Goal: Task Accomplishment & Management: Manage account settings

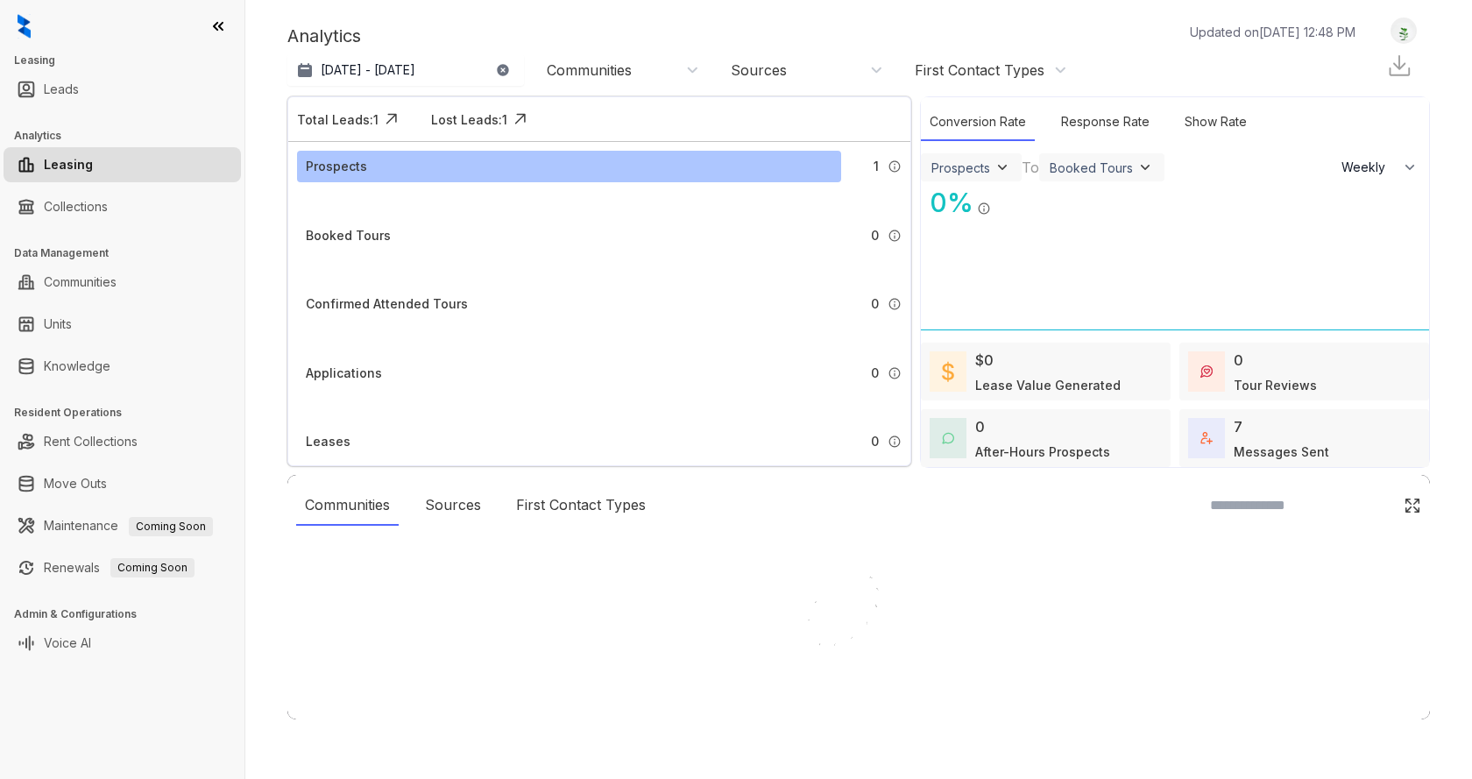
select select "******"
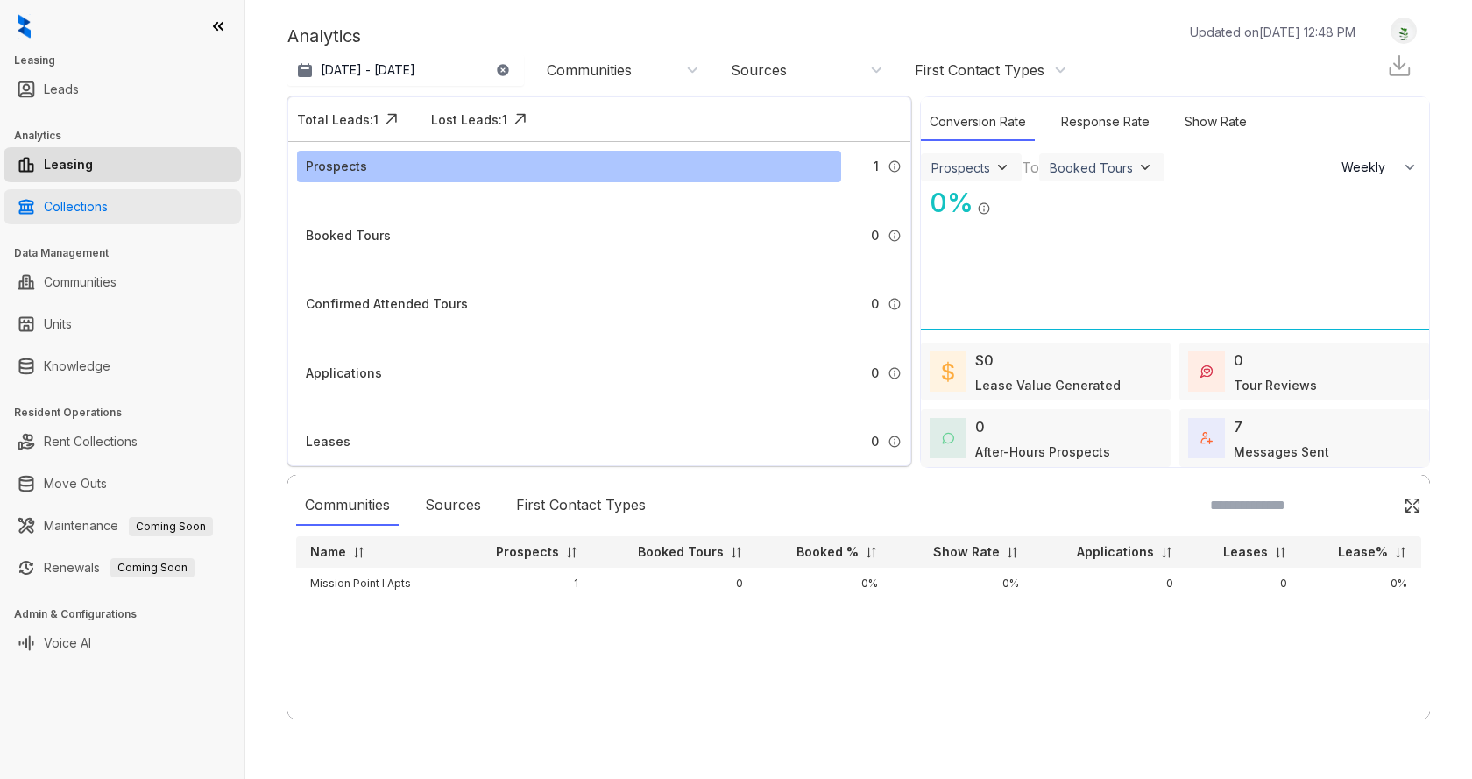
click at [108, 209] on link "Collections" at bounding box center [76, 206] width 64 height 35
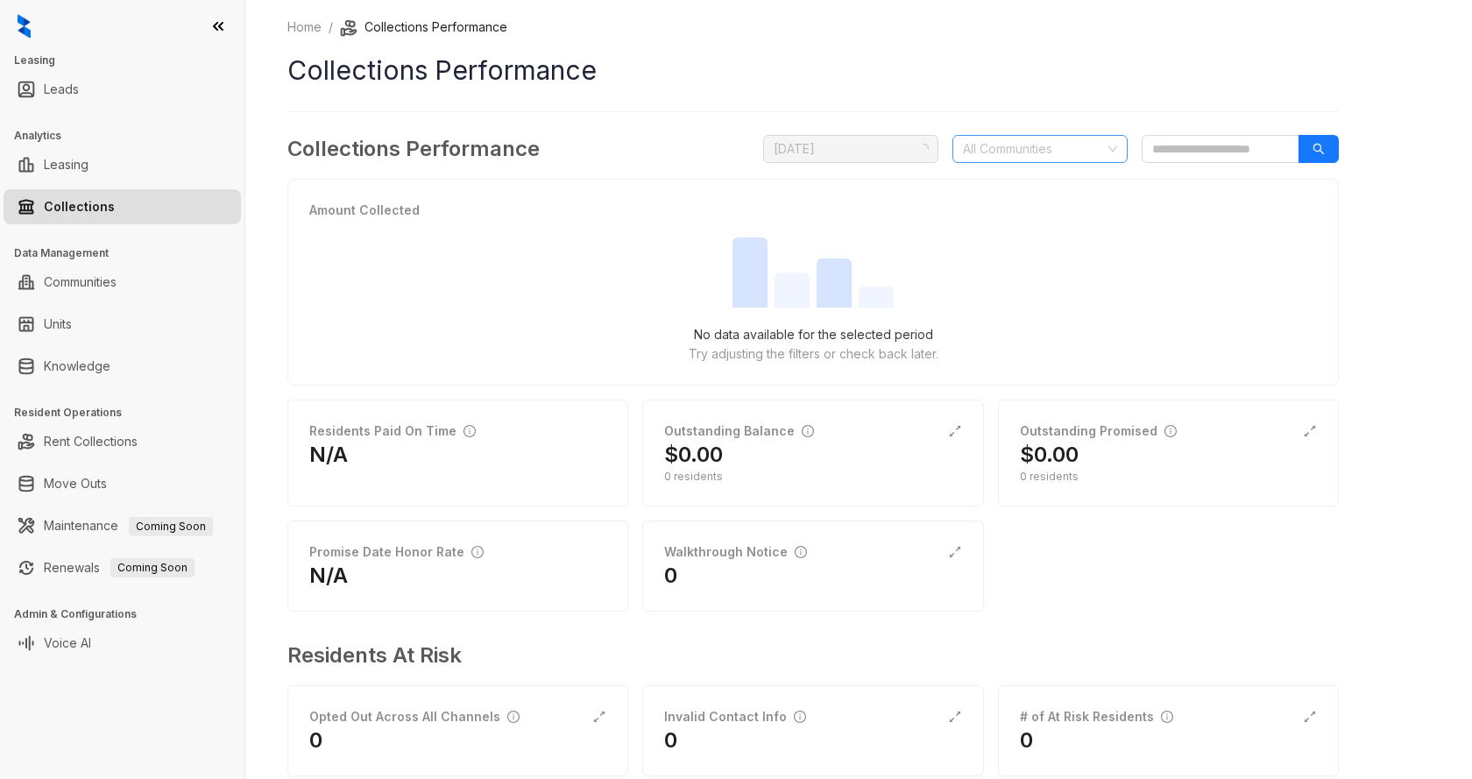
click at [1039, 156] on div at bounding box center [1031, 149] width 150 height 25
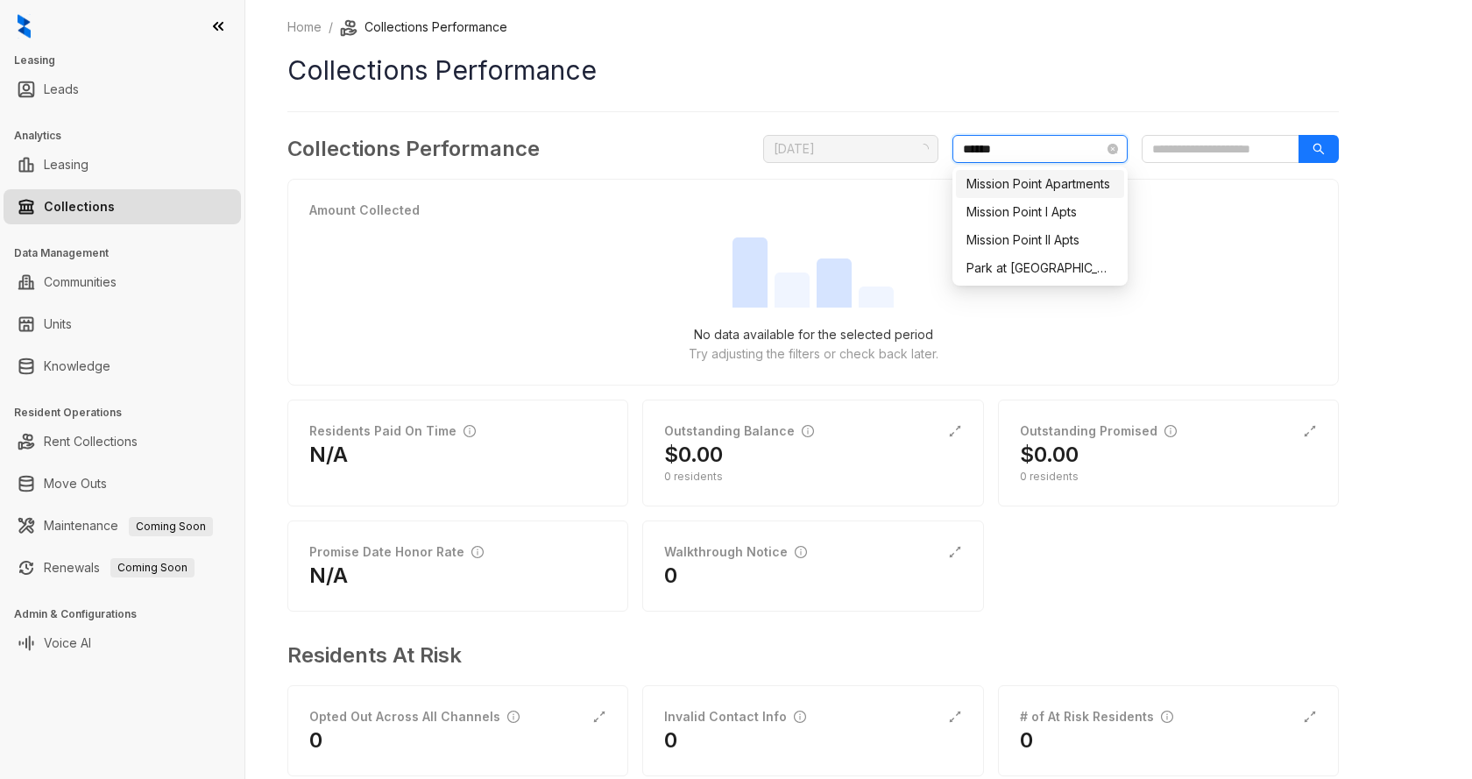
type input "*******"
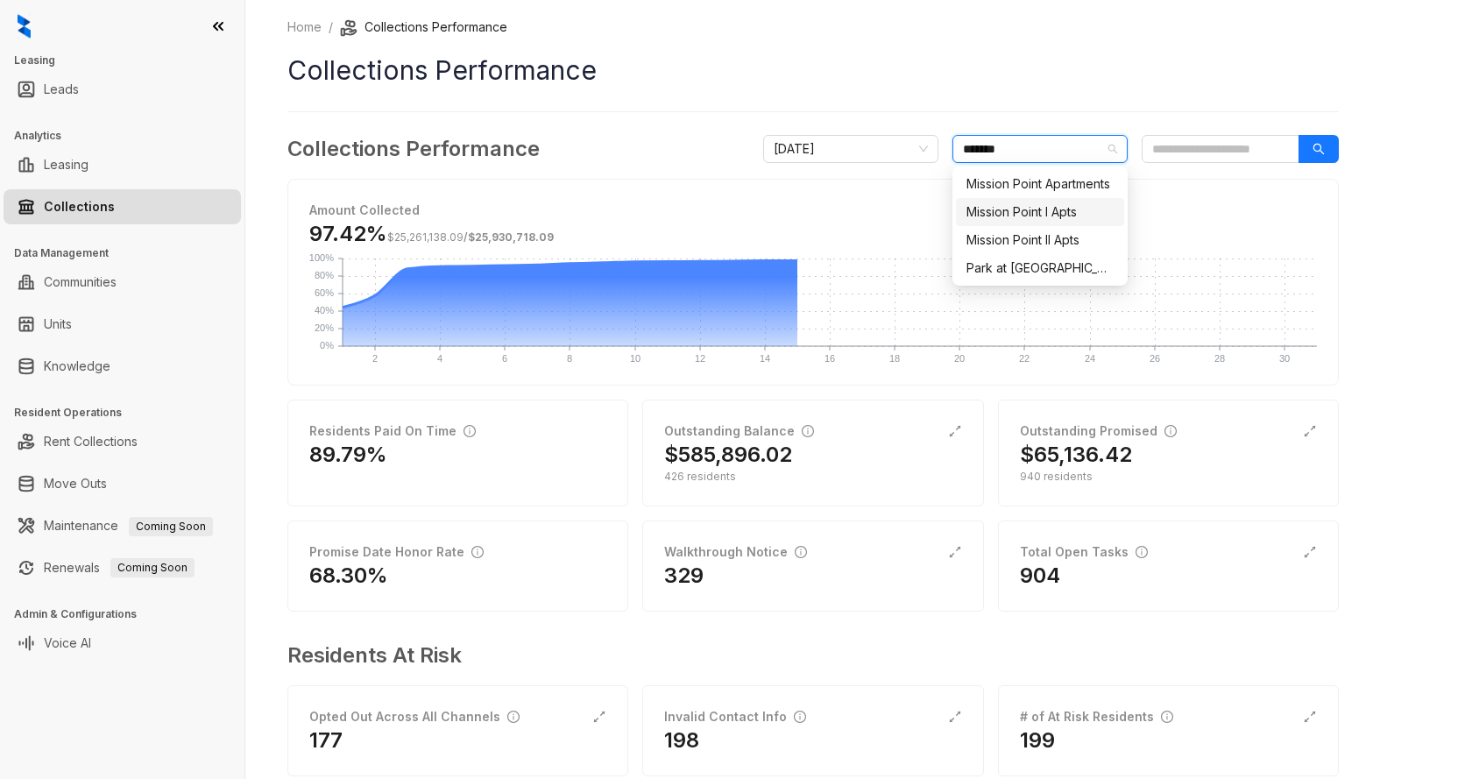
click at [1030, 205] on div "Mission Point I Apts" at bounding box center [1040, 211] width 147 height 19
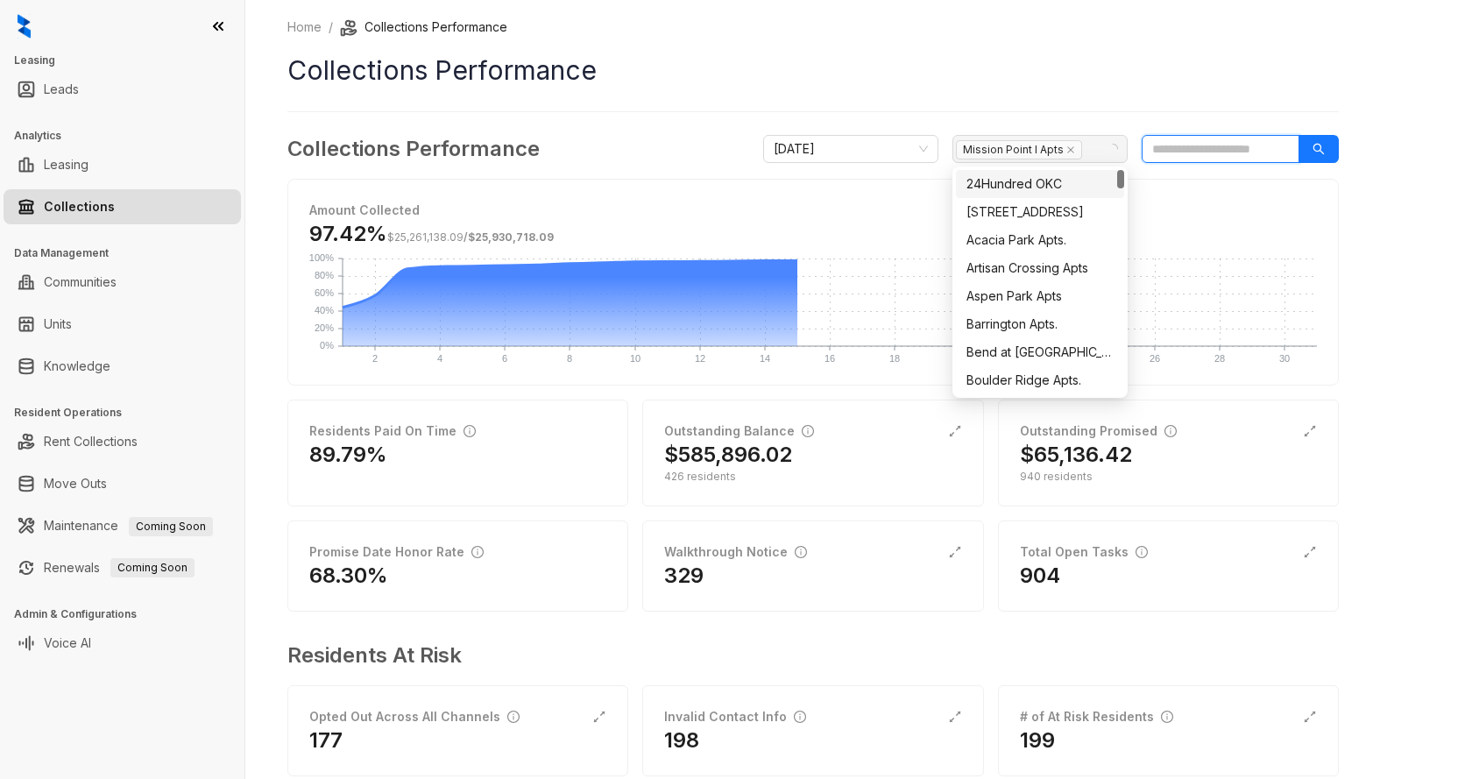
click at [1208, 152] on input "search" at bounding box center [1221, 149] width 158 height 28
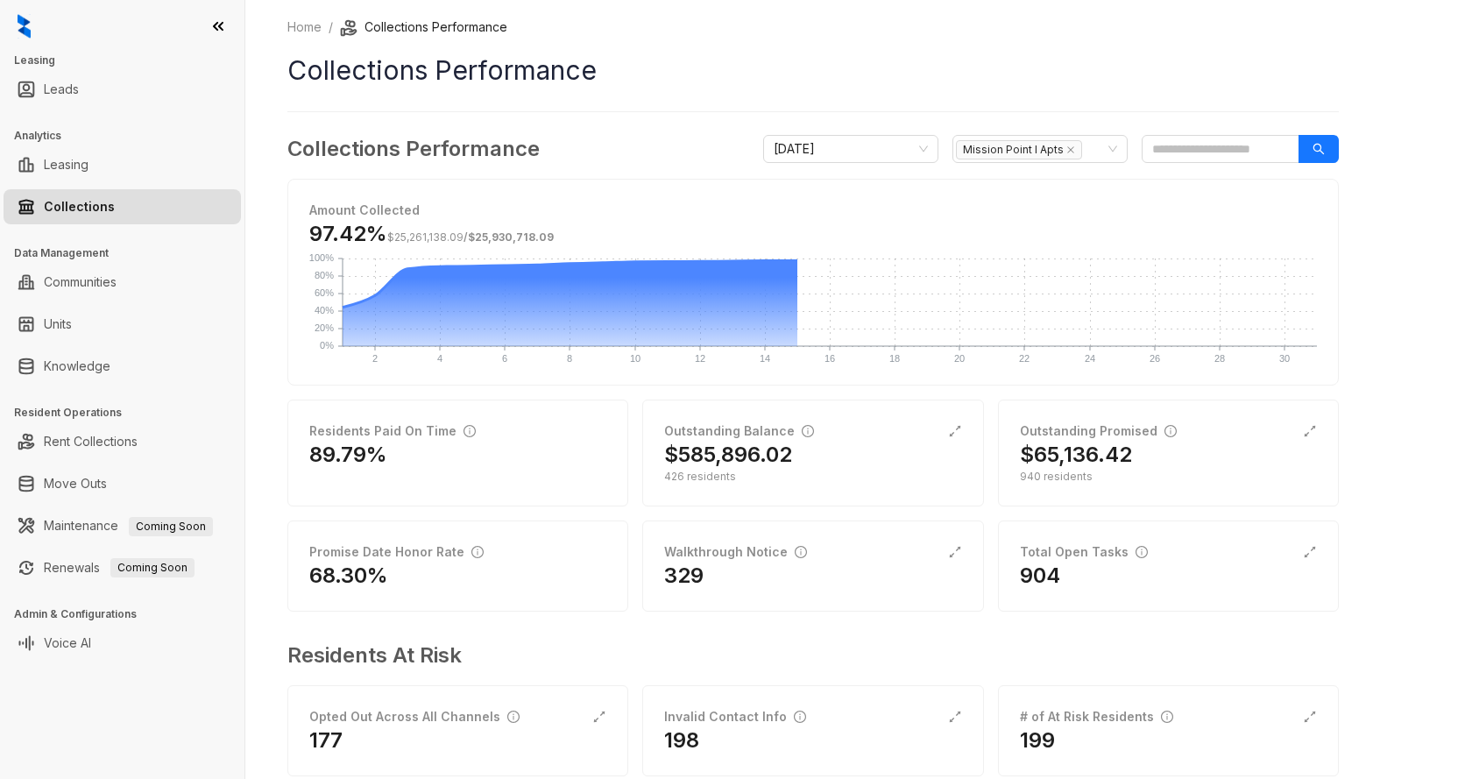
click at [939, 192] on div "Amount Collected 97.42% $25,261,138.09 / $25,930,718.09 2 2 4 4 6 6 8 8 10 10 1…" at bounding box center [813, 282] width 1050 height 205
click at [1312, 146] on button "button" at bounding box center [1319, 149] width 40 height 28
click at [738, 466] on h2 "$585,896.02" at bounding box center [728, 455] width 128 height 28
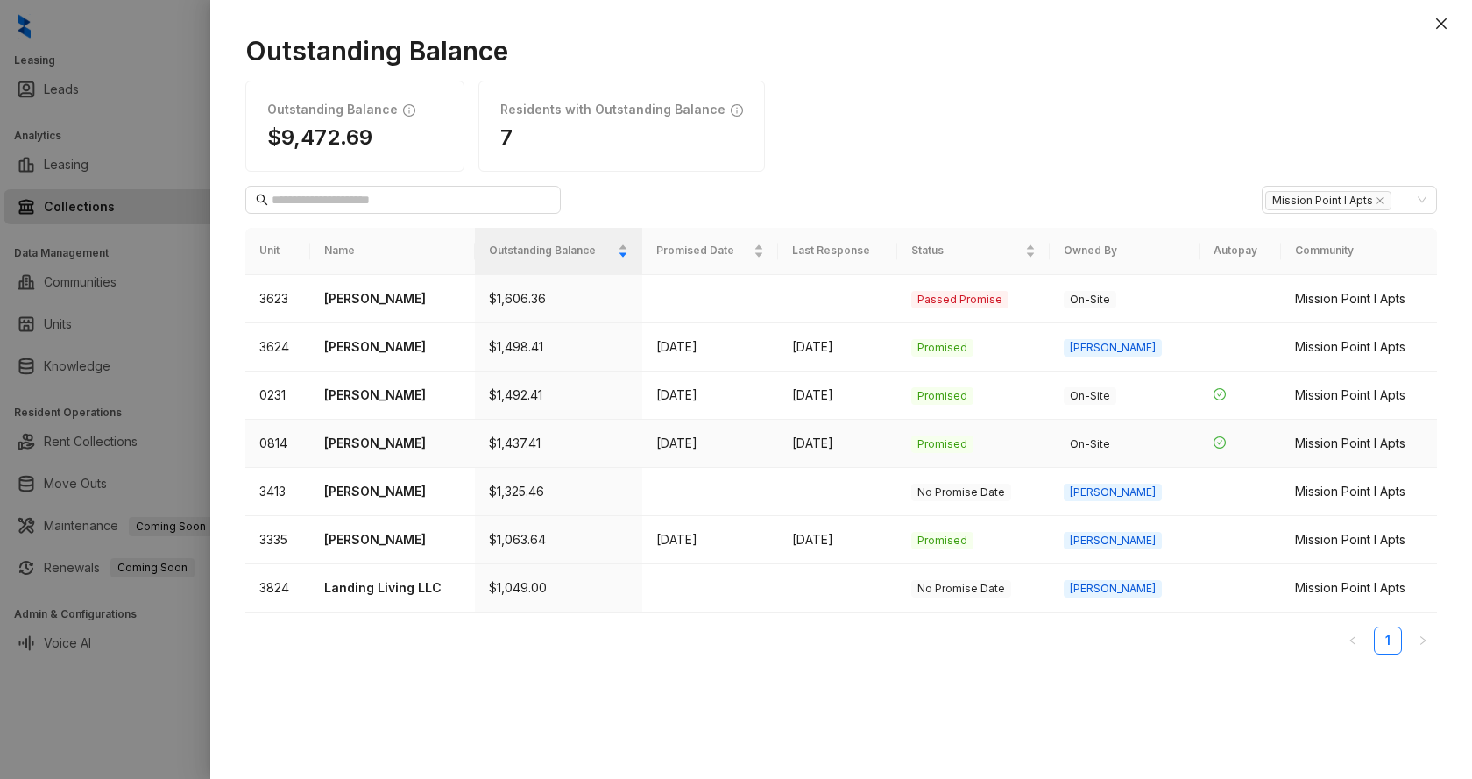
click at [382, 444] on p "[PERSON_NAME]" at bounding box center [392, 443] width 136 height 19
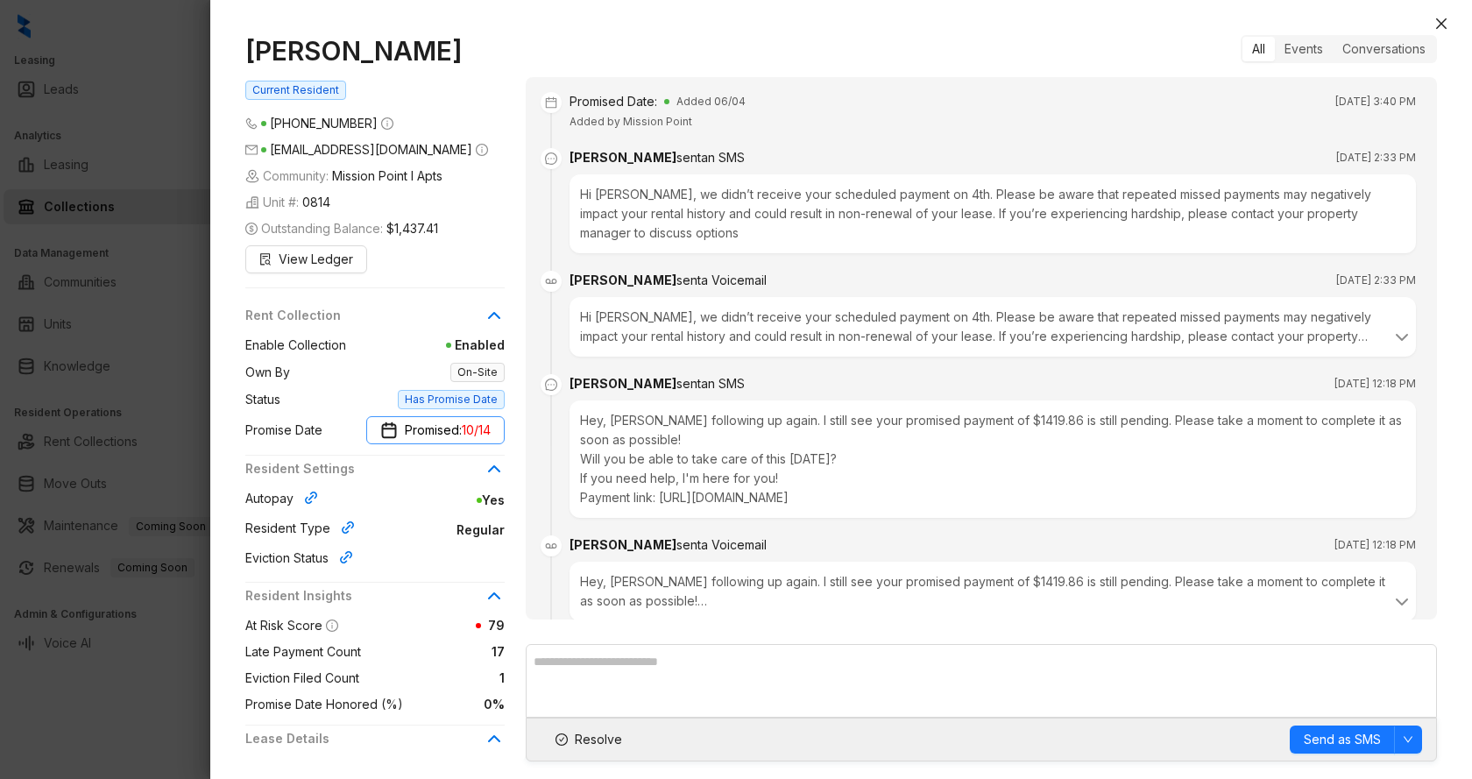
scroll to position [9386, 0]
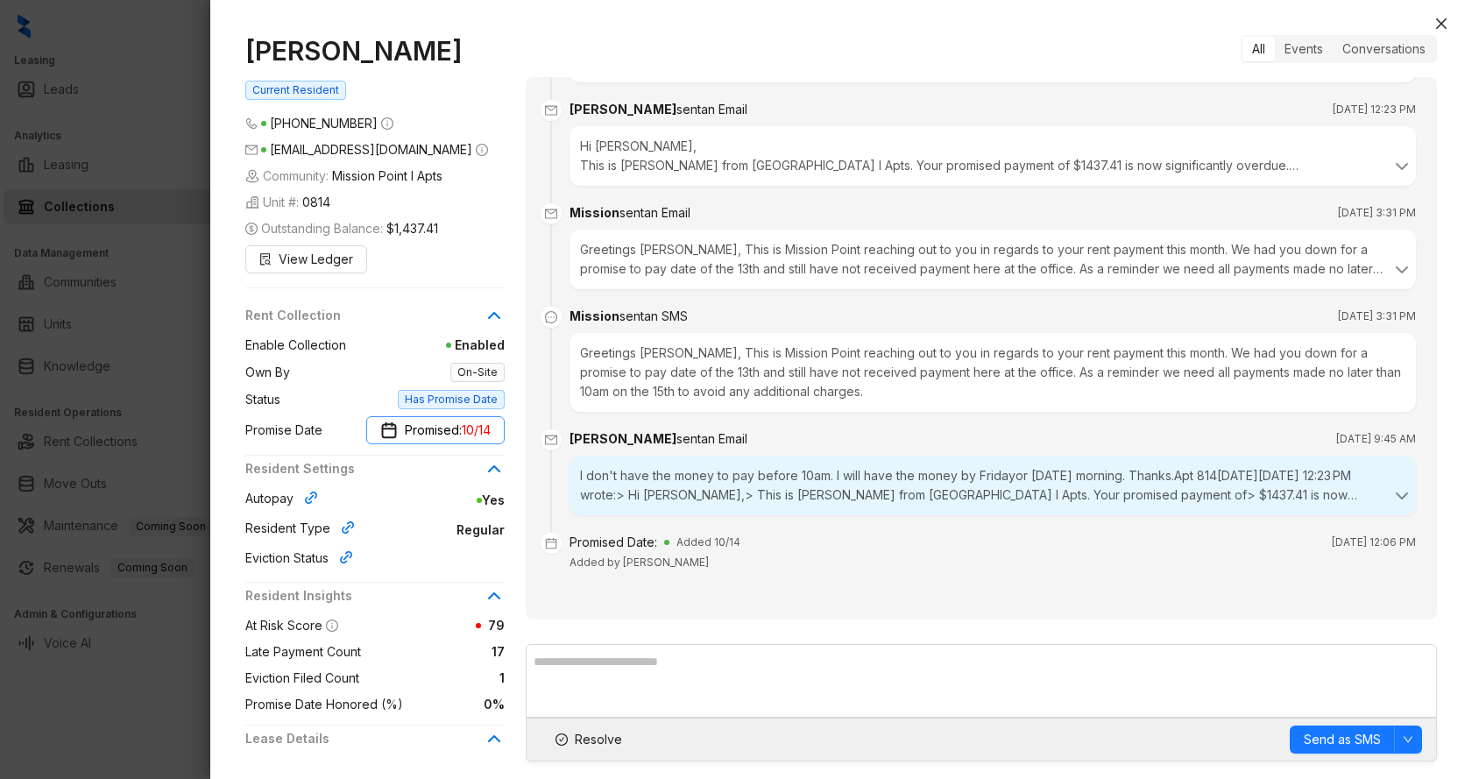
click at [444, 430] on span "Promised: 10/14" at bounding box center [448, 430] width 86 height 19
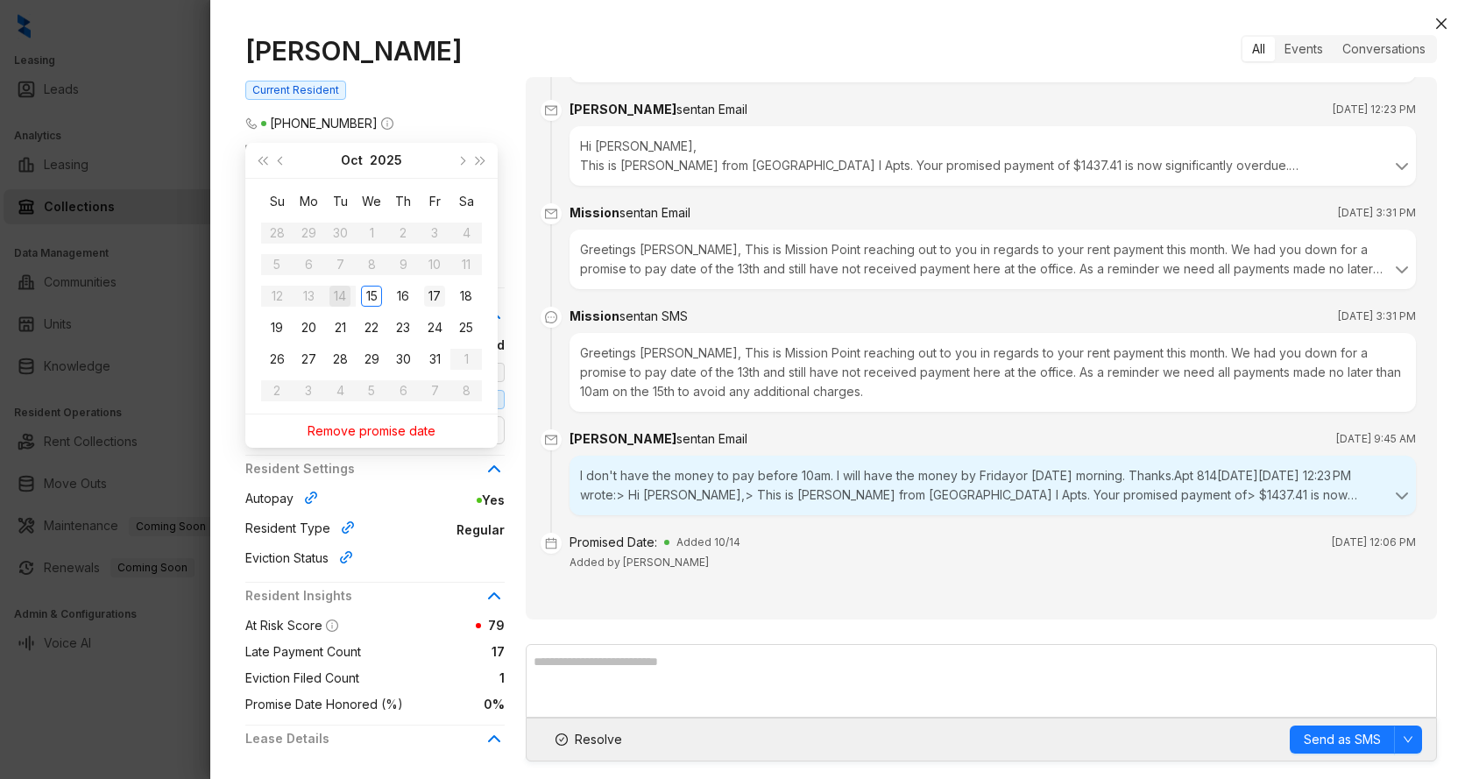
type input "**********"
click at [442, 289] on div "17" at bounding box center [434, 296] width 21 height 21
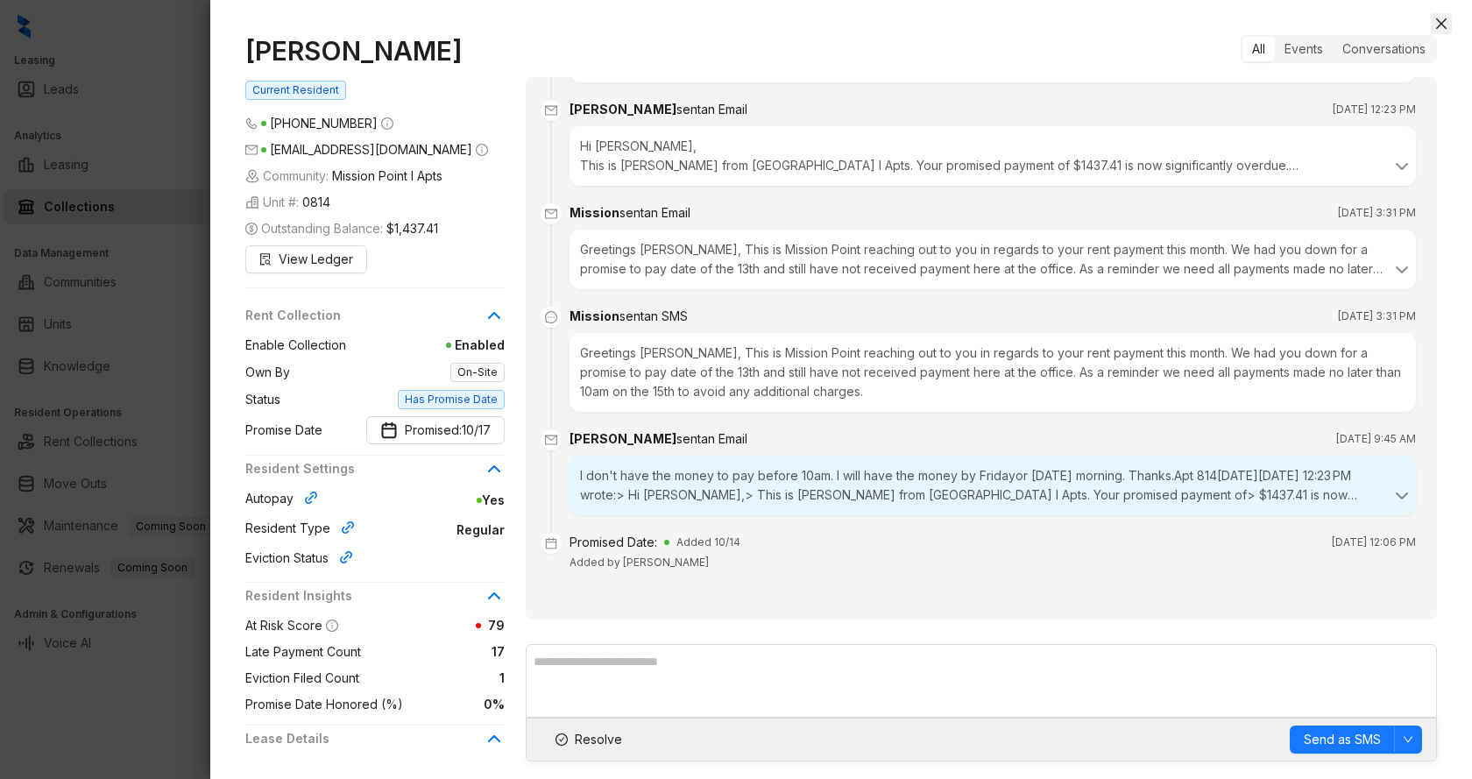
click at [1435, 23] on icon "close" at bounding box center [1442, 24] width 14 height 14
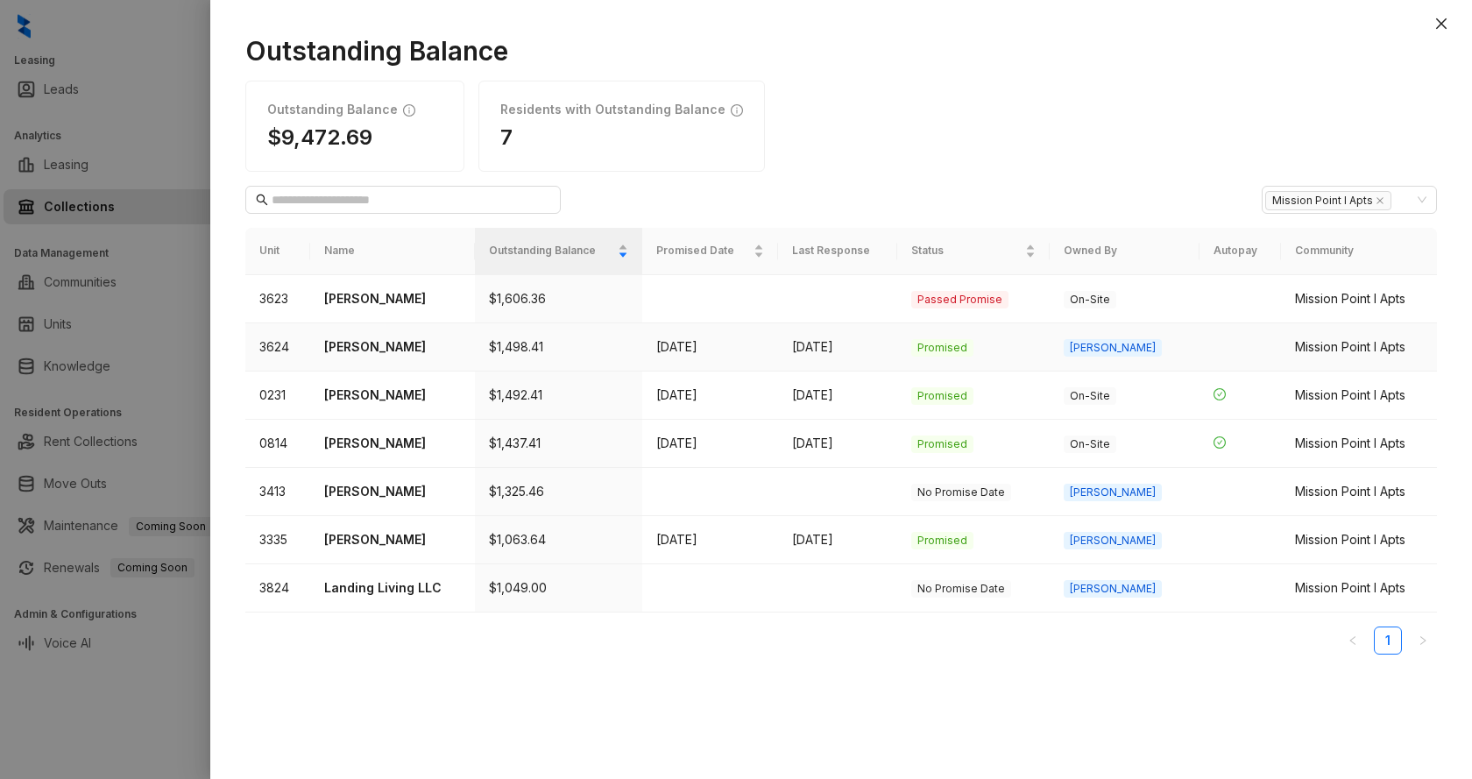
click at [346, 353] on p "[PERSON_NAME]" at bounding box center [392, 346] width 136 height 19
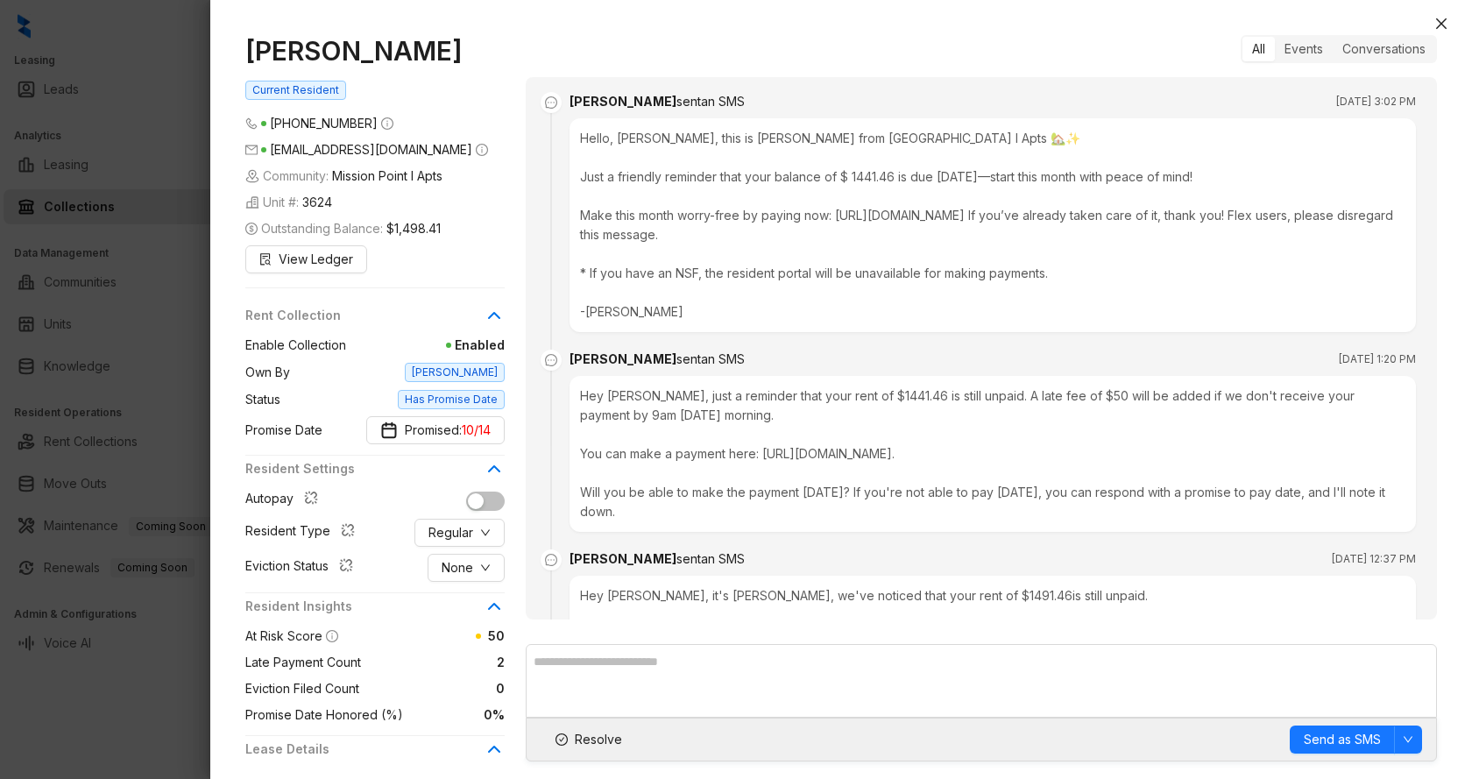
scroll to position [665, 0]
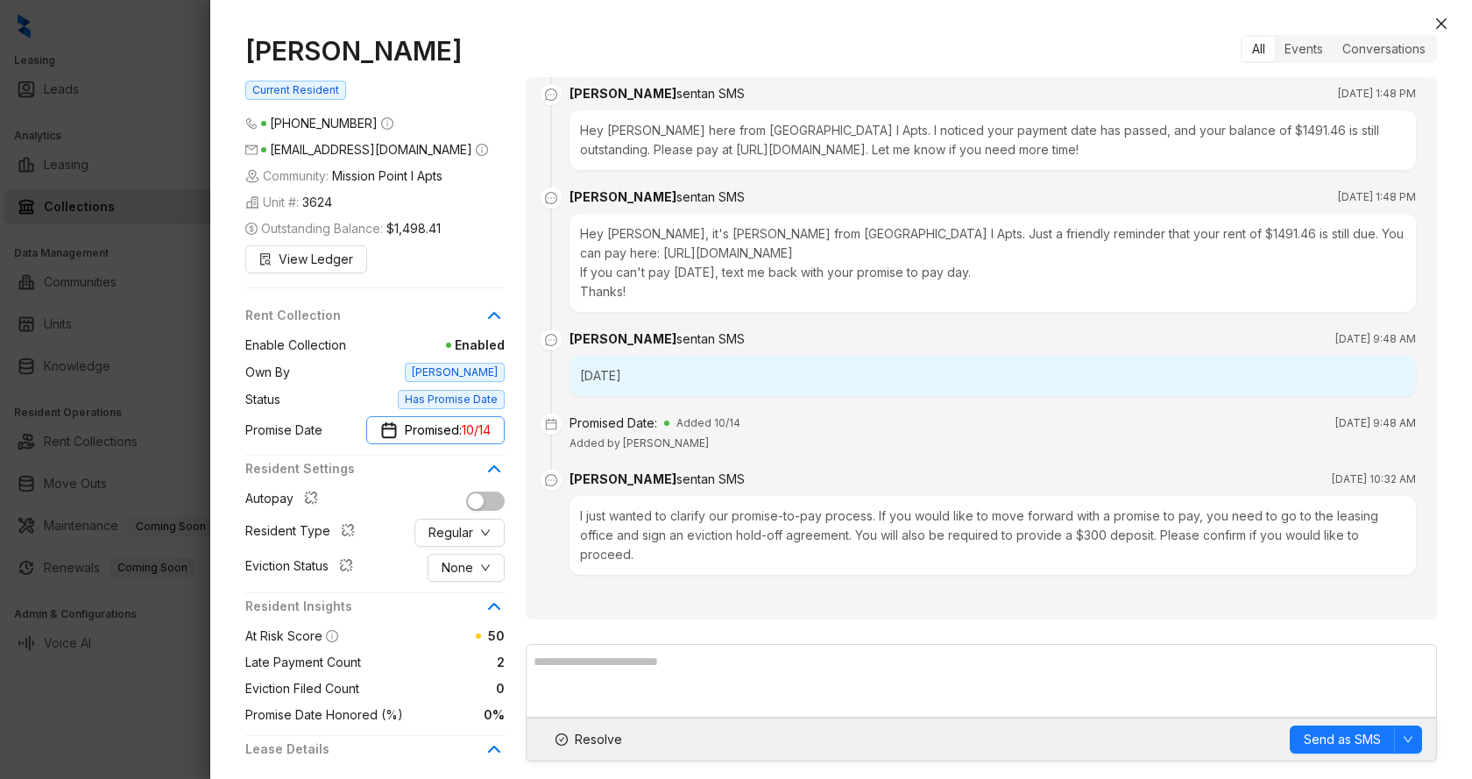
click at [443, 434] on span "Promised: 10/14" at bounding box center [448, 430] width 86 height 19
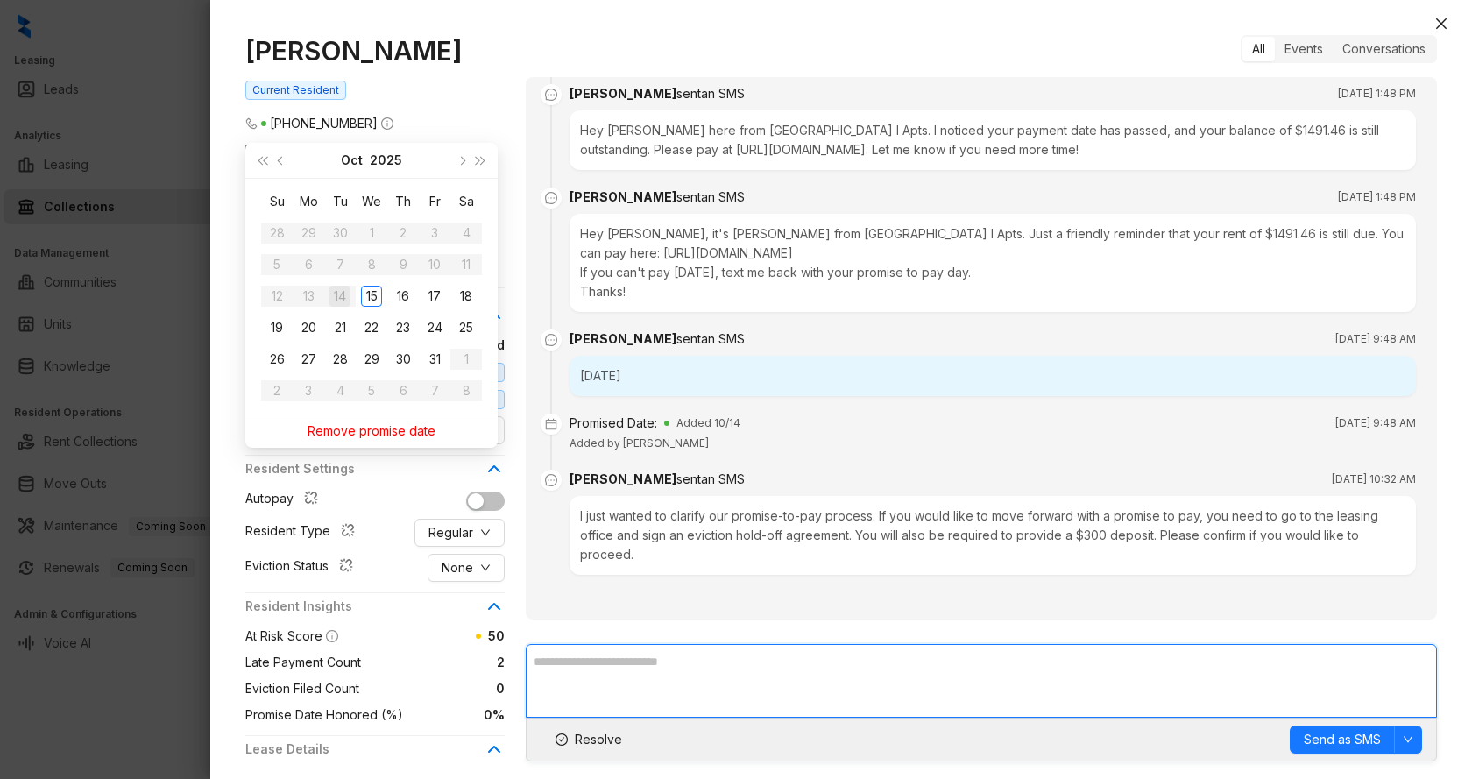
click at [635, 670] on textarea at bounding box center [981, 681] width 911 height 74
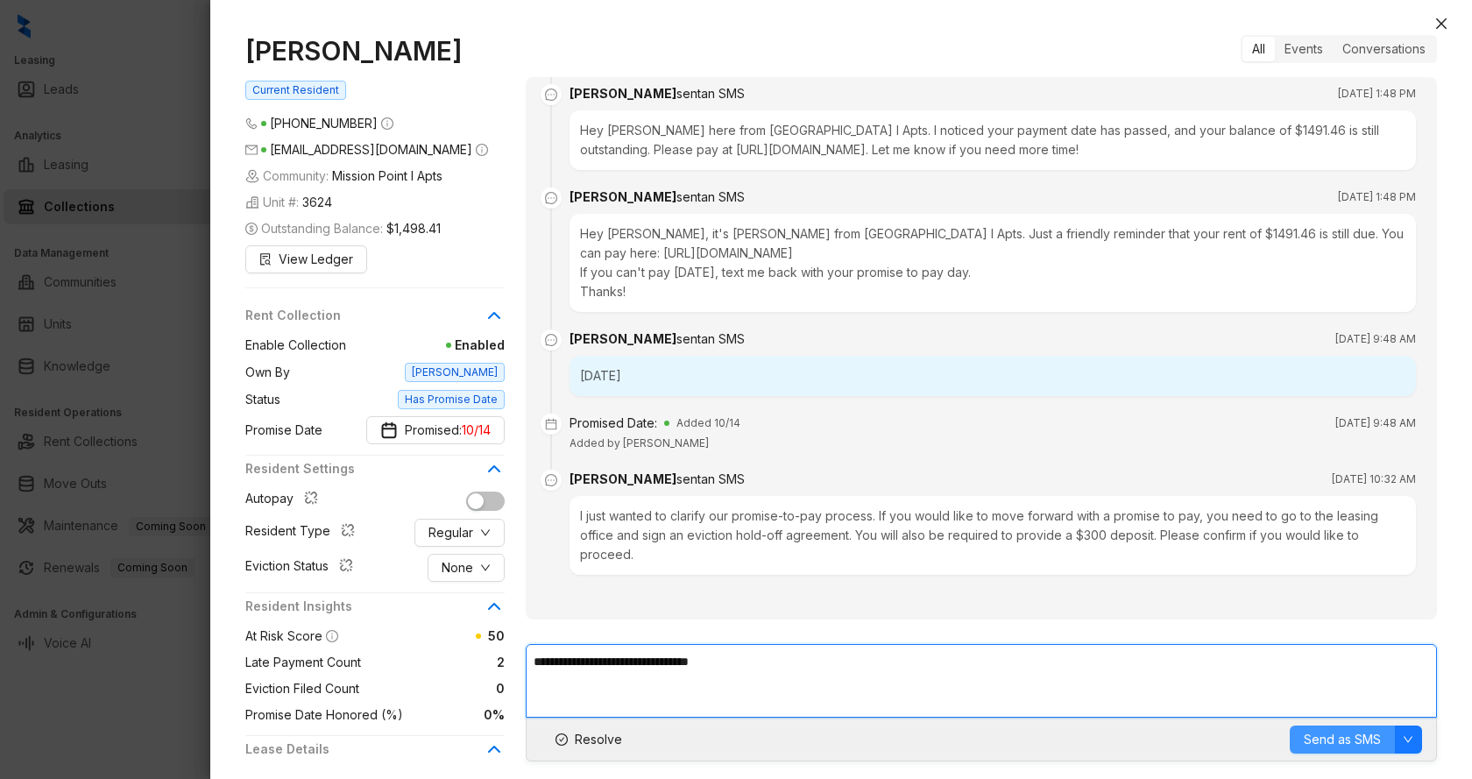
type textarea "**********"
click at [1322, 748] on span "Send as SMS" at bounding box center [1342, 739] width 77 height 19
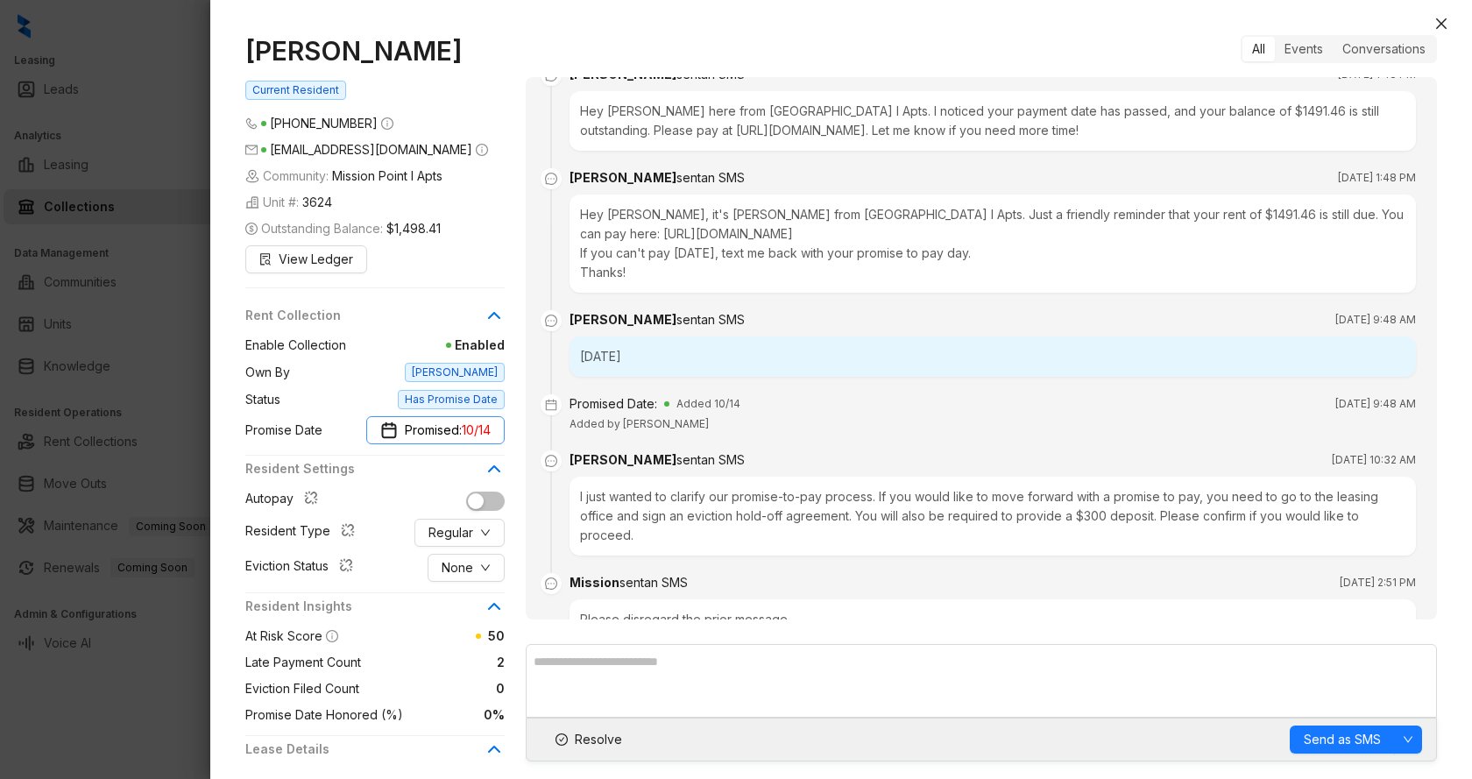
scroll to position [749, 0]
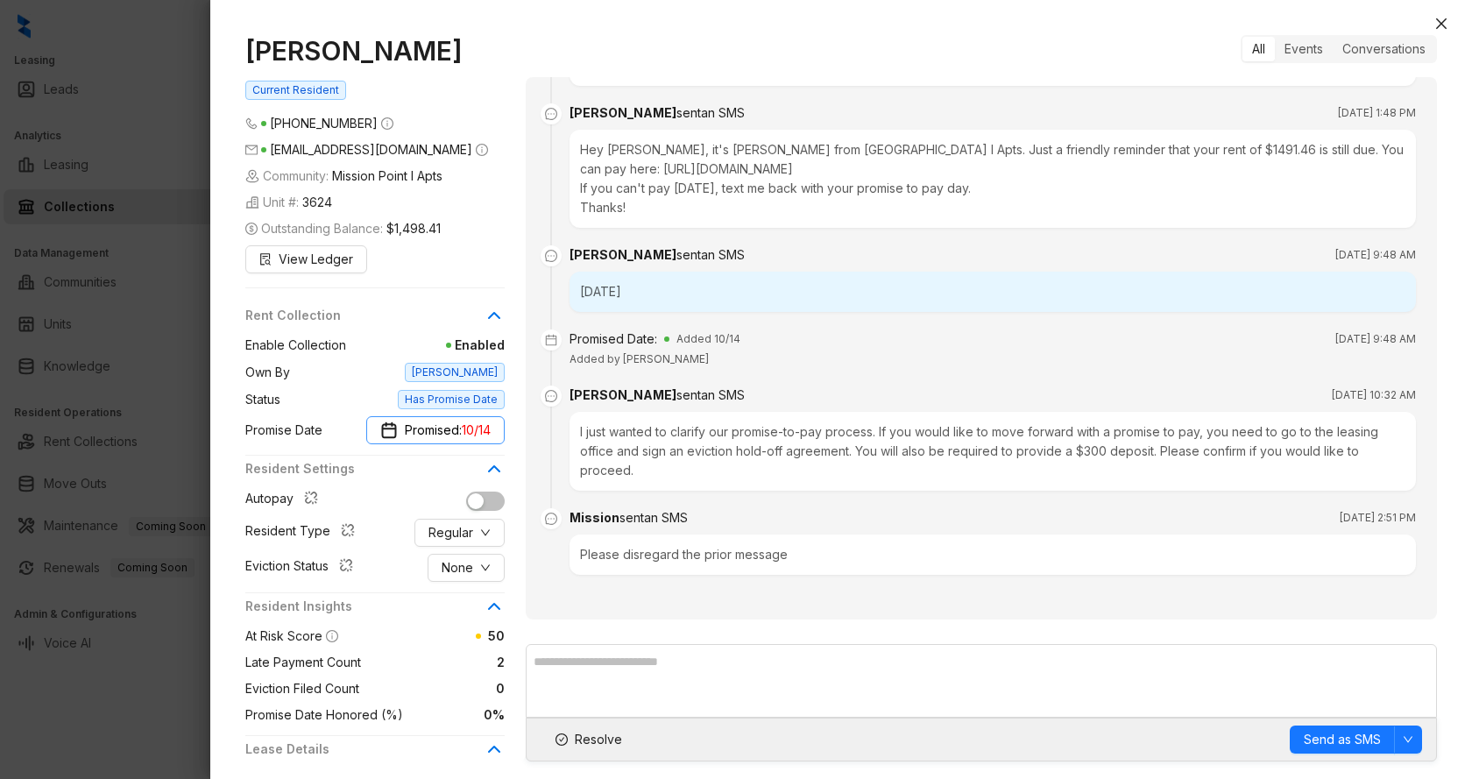
click at [486, 432] on span "10/14" at bounding box center [476, 430] width 29 height 19
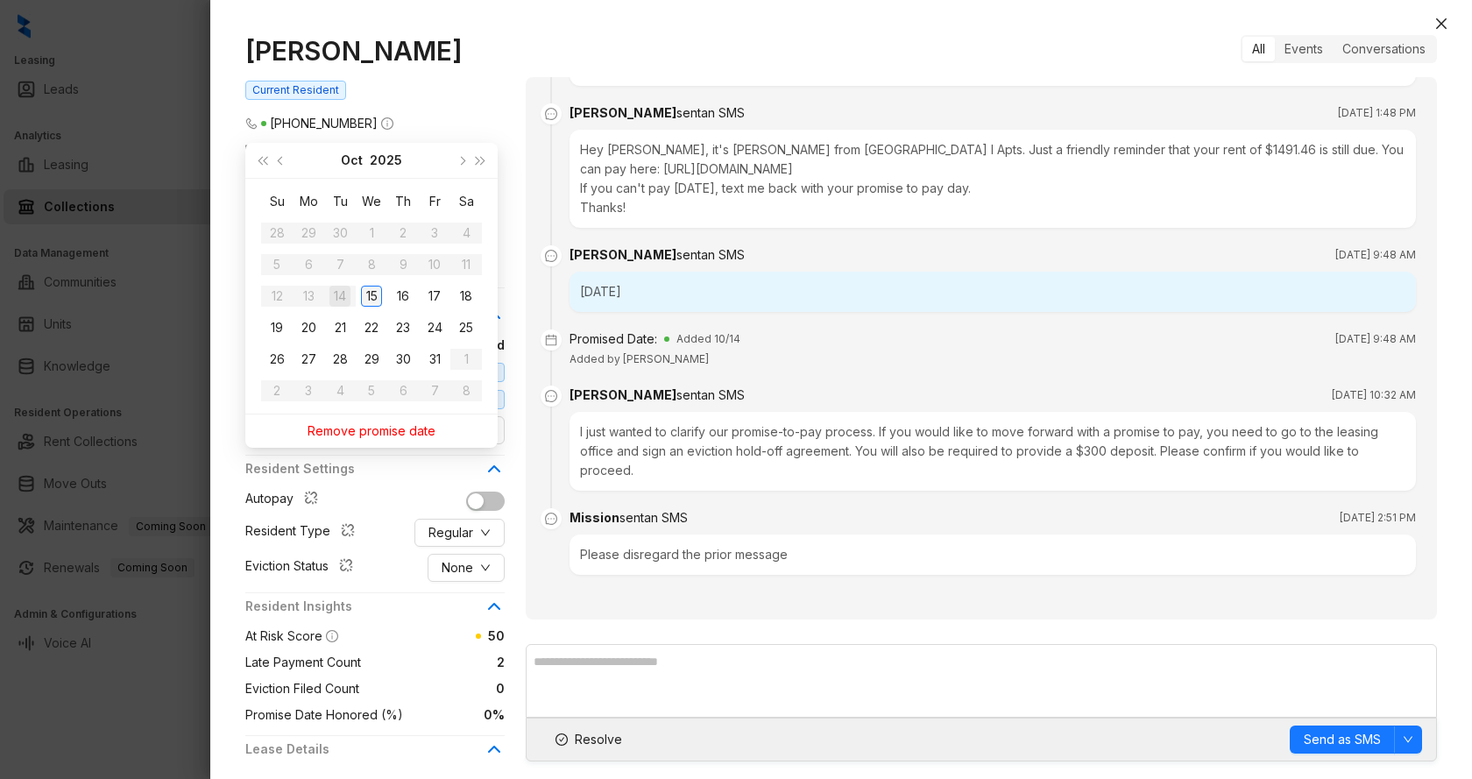
type input "**********"
click at [381, 294] on div "15" at bounding box center [371, 296] width 21 height 21
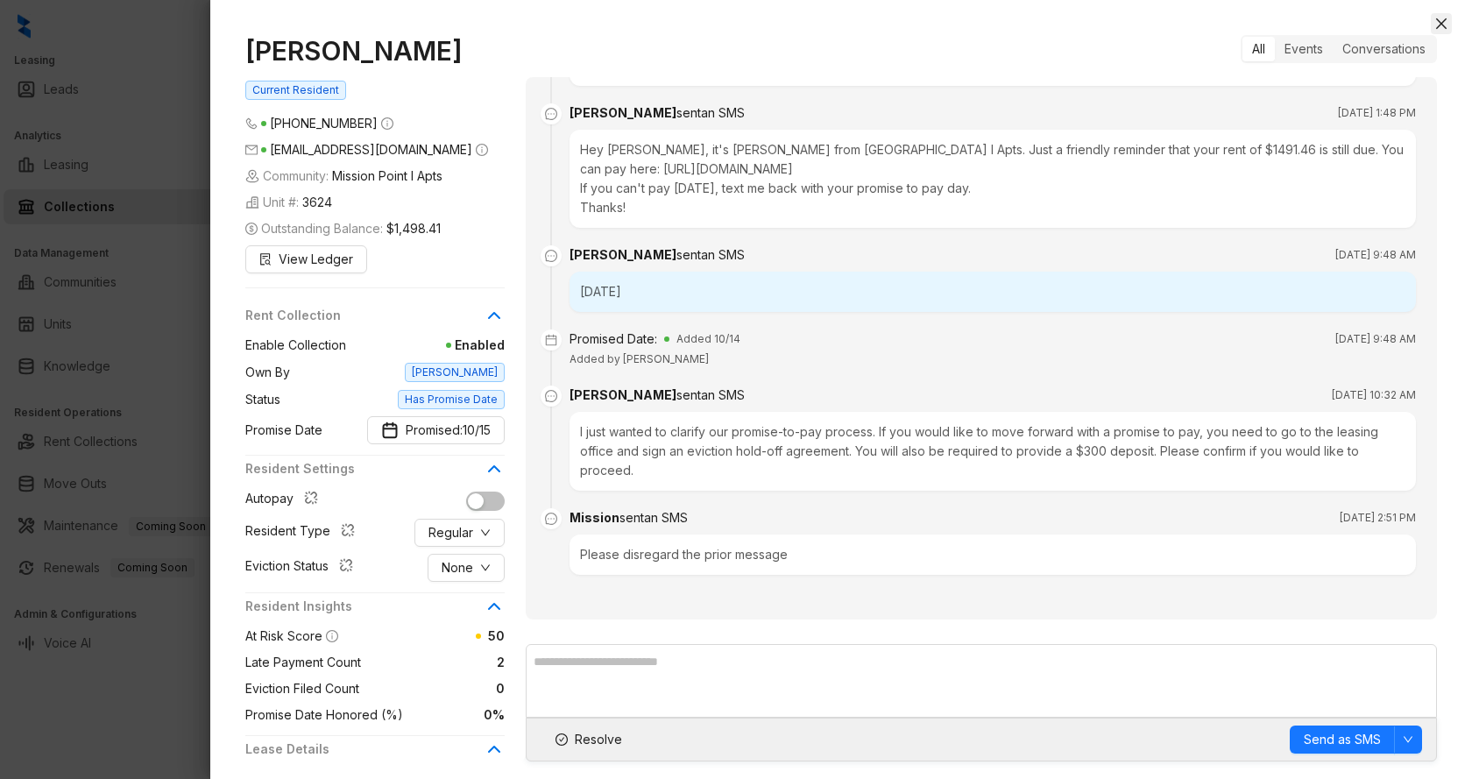
click at [1442, 27] on icon "close" at bounding box center [1442, 24] width 14 height 14
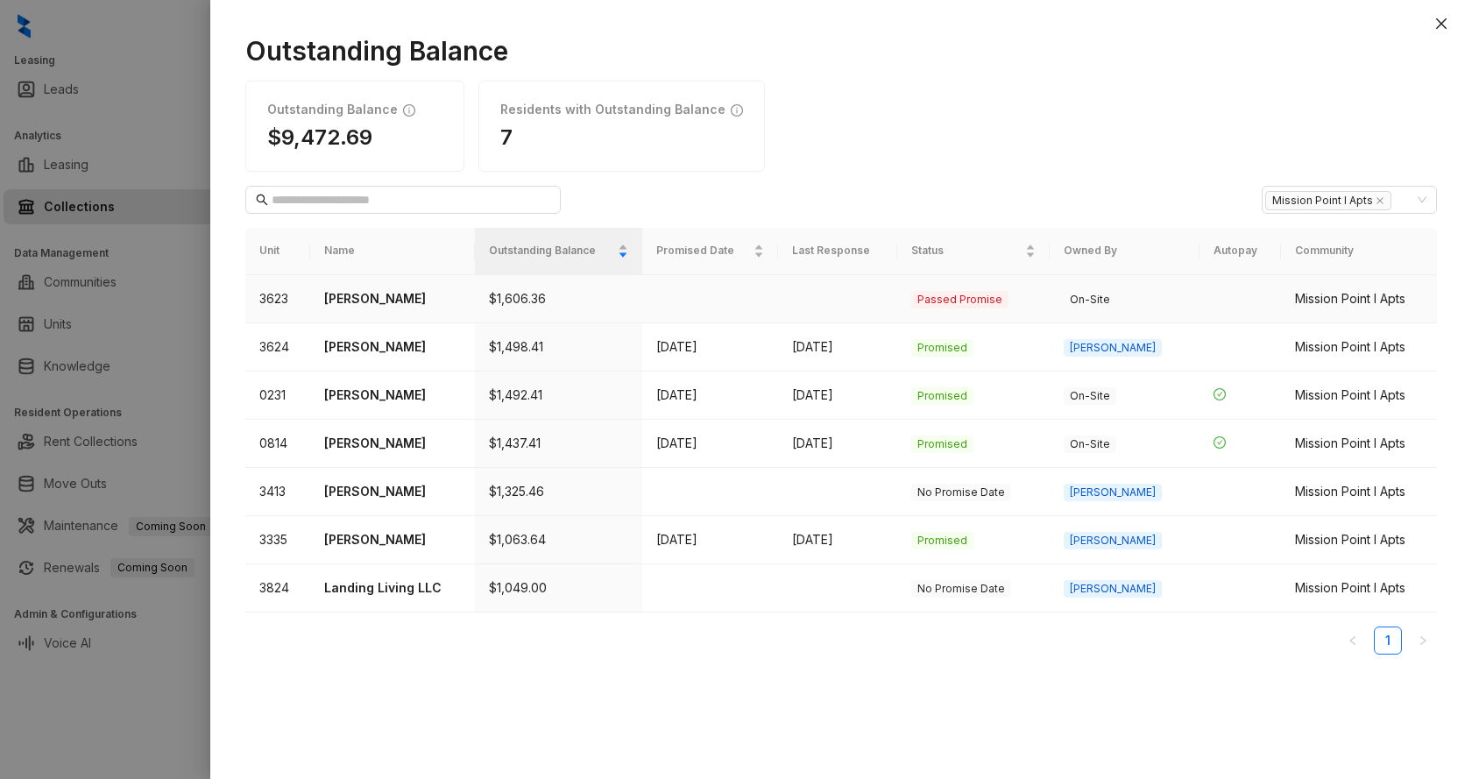
click at [410, 304] on p "[PERSON_NAME]" at bounding box center [392, 298] width 136 height 19
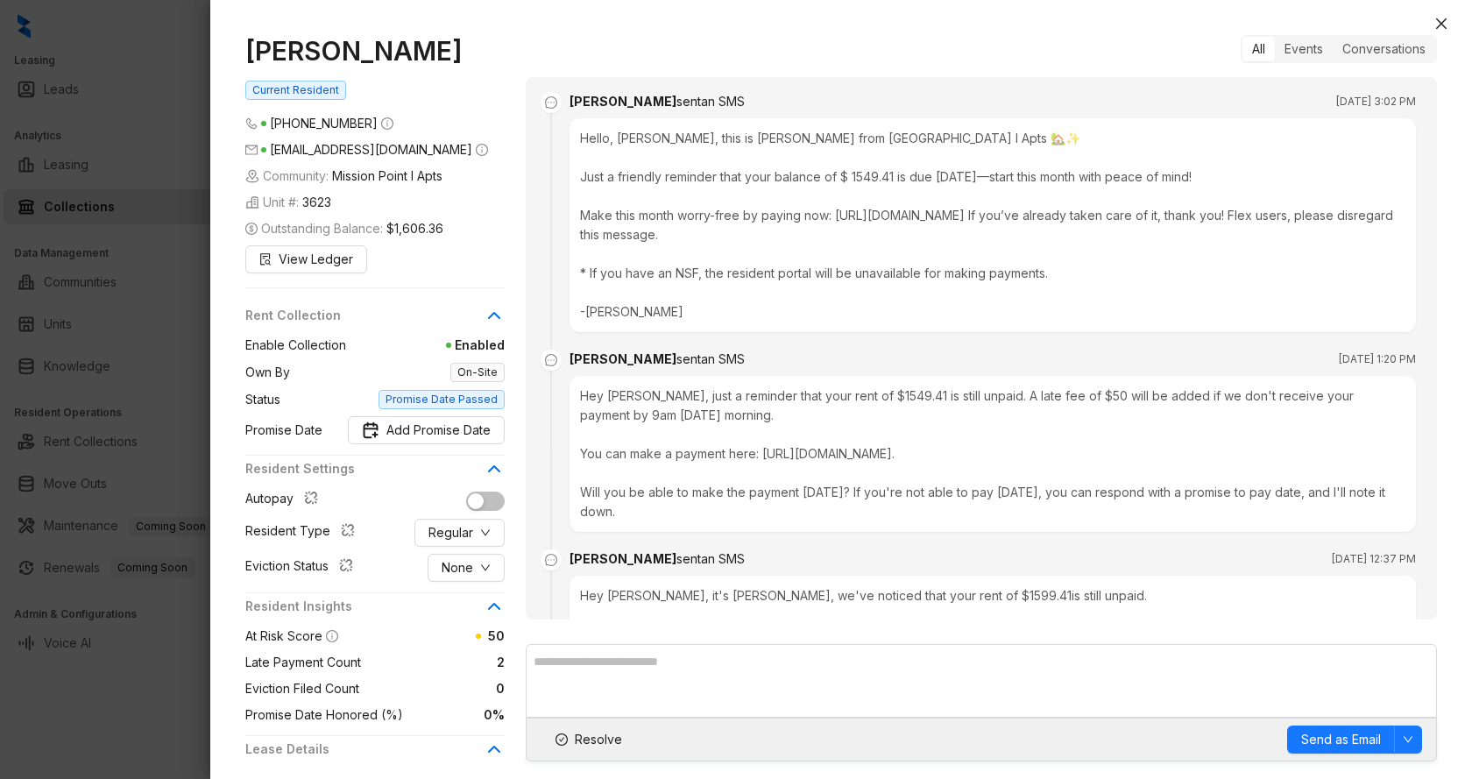
scroll to position [2842, 0]
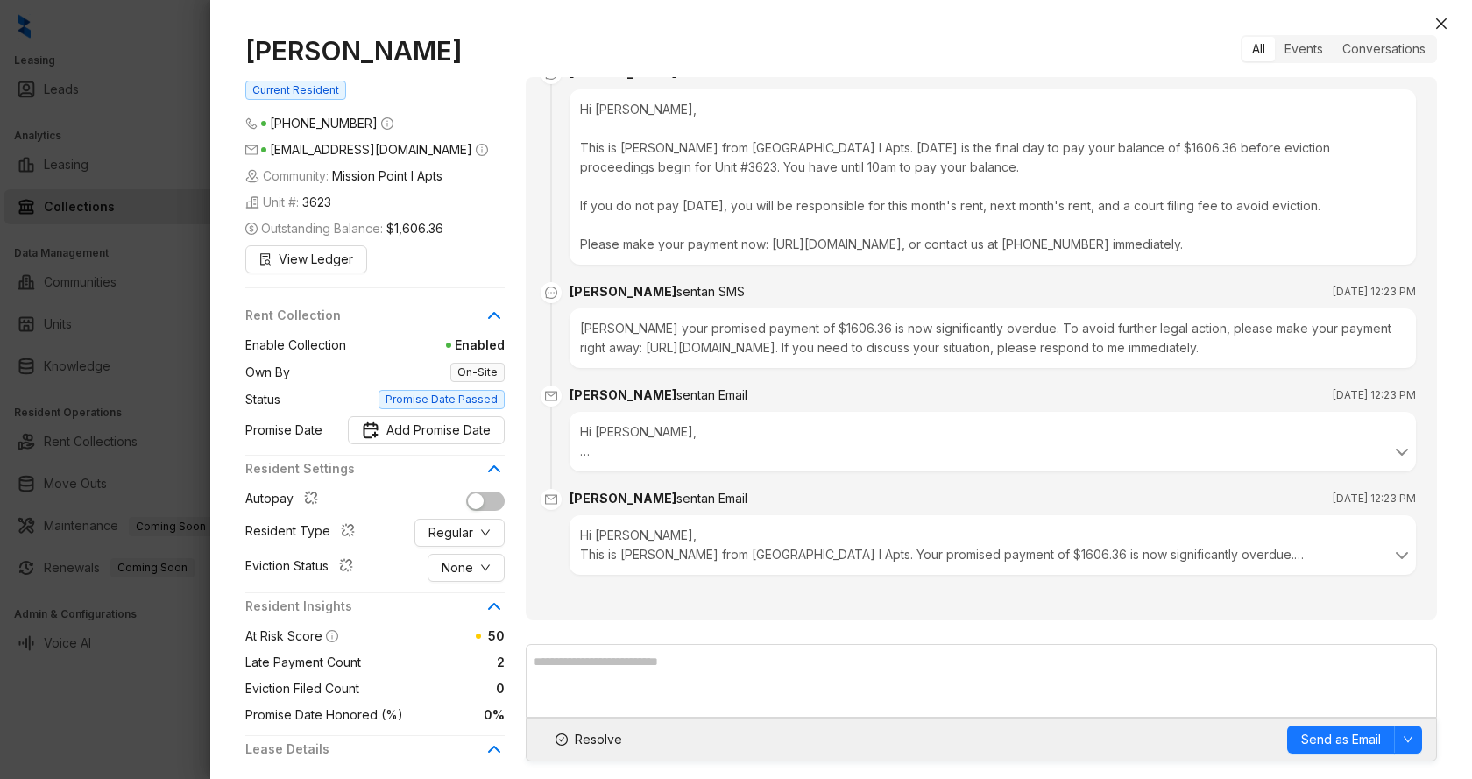
click at [835, 438] on div "Hi [PERSON_NAME], This is a final reminder that [DATE] is the last day to pay y…" at bounding box center [993, 441] width 826 height 39
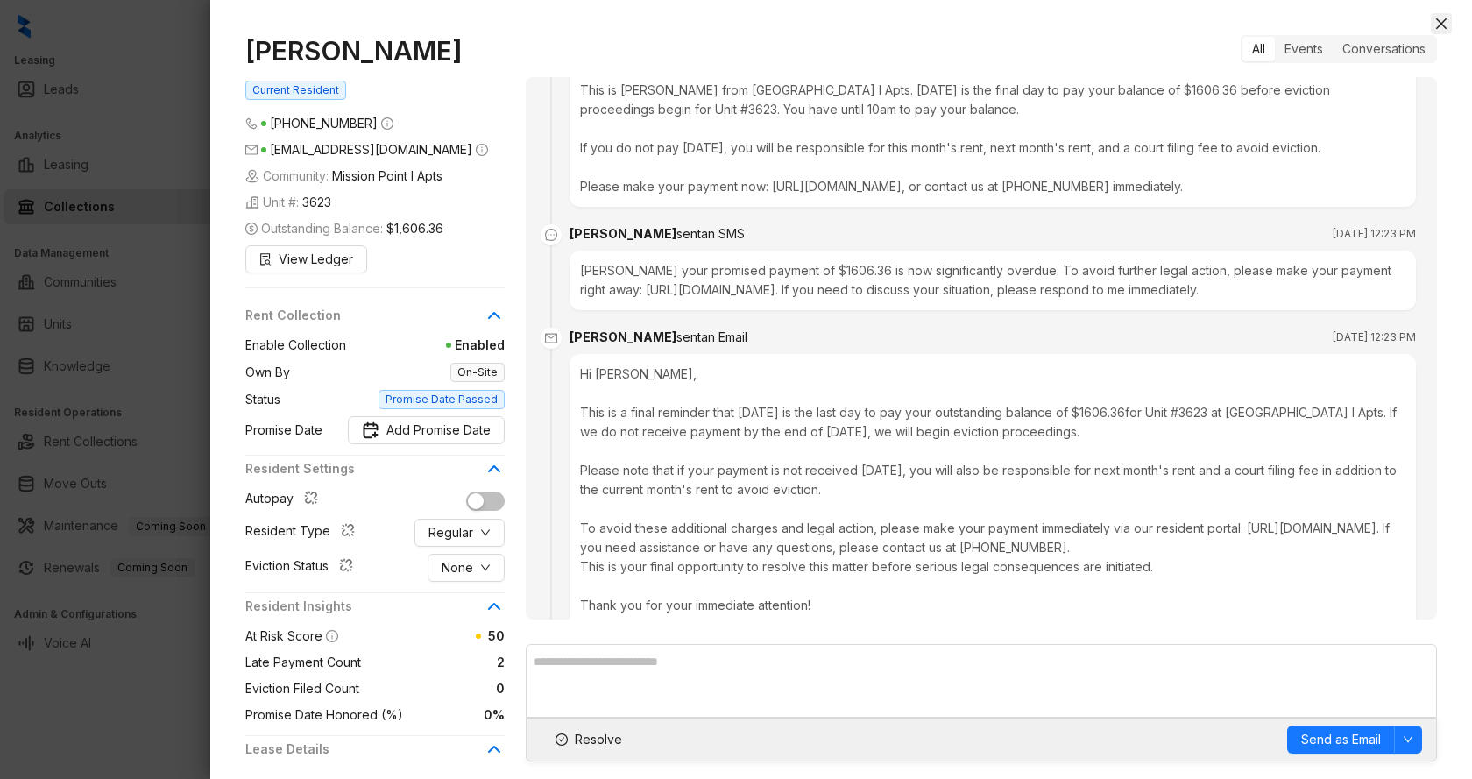
click at [1443, 20] on icon "close" at bounding box center [1442, 24] width 14 height 14
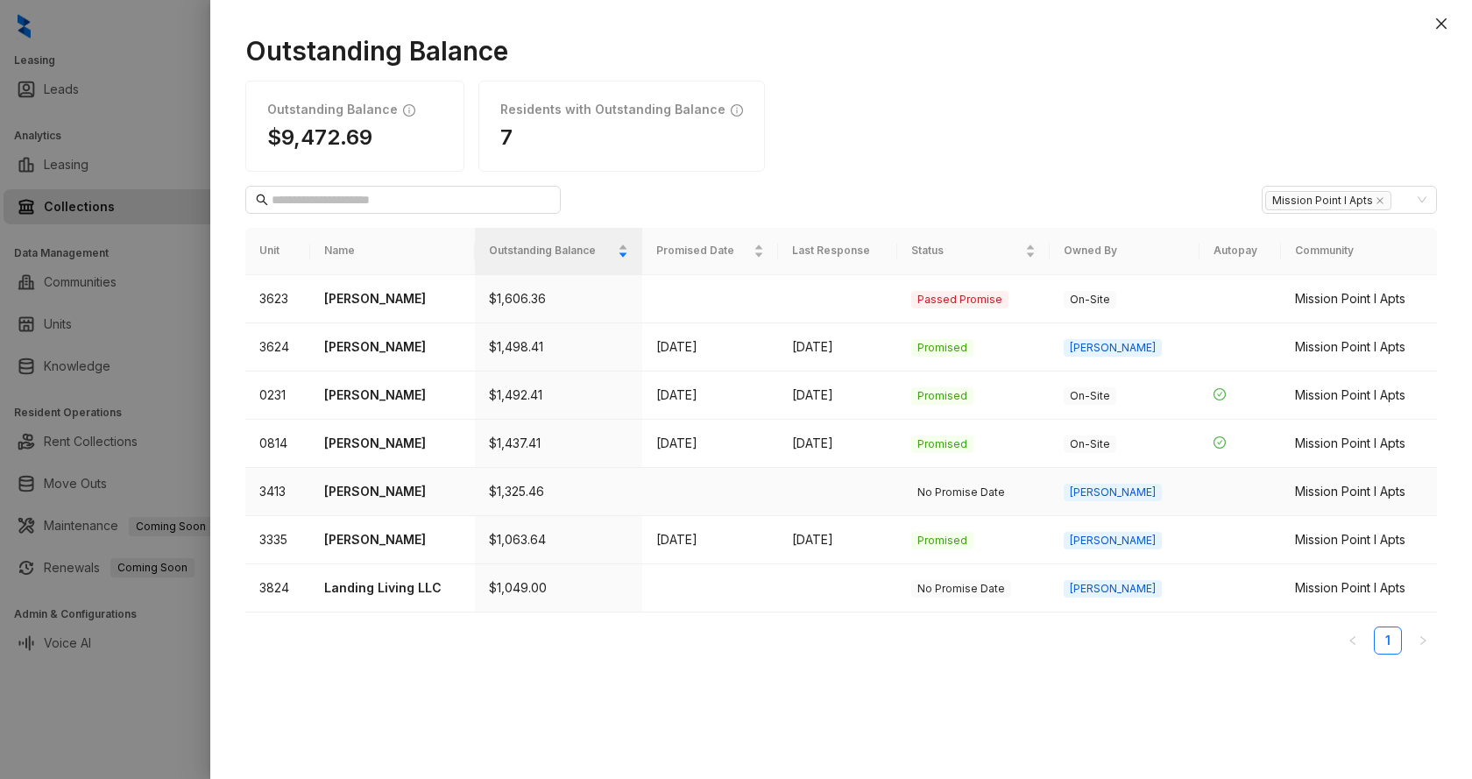
click at [383, 497] on p "[PERSON_NAME]" at bounding box center [392, 491] width 136 height 19
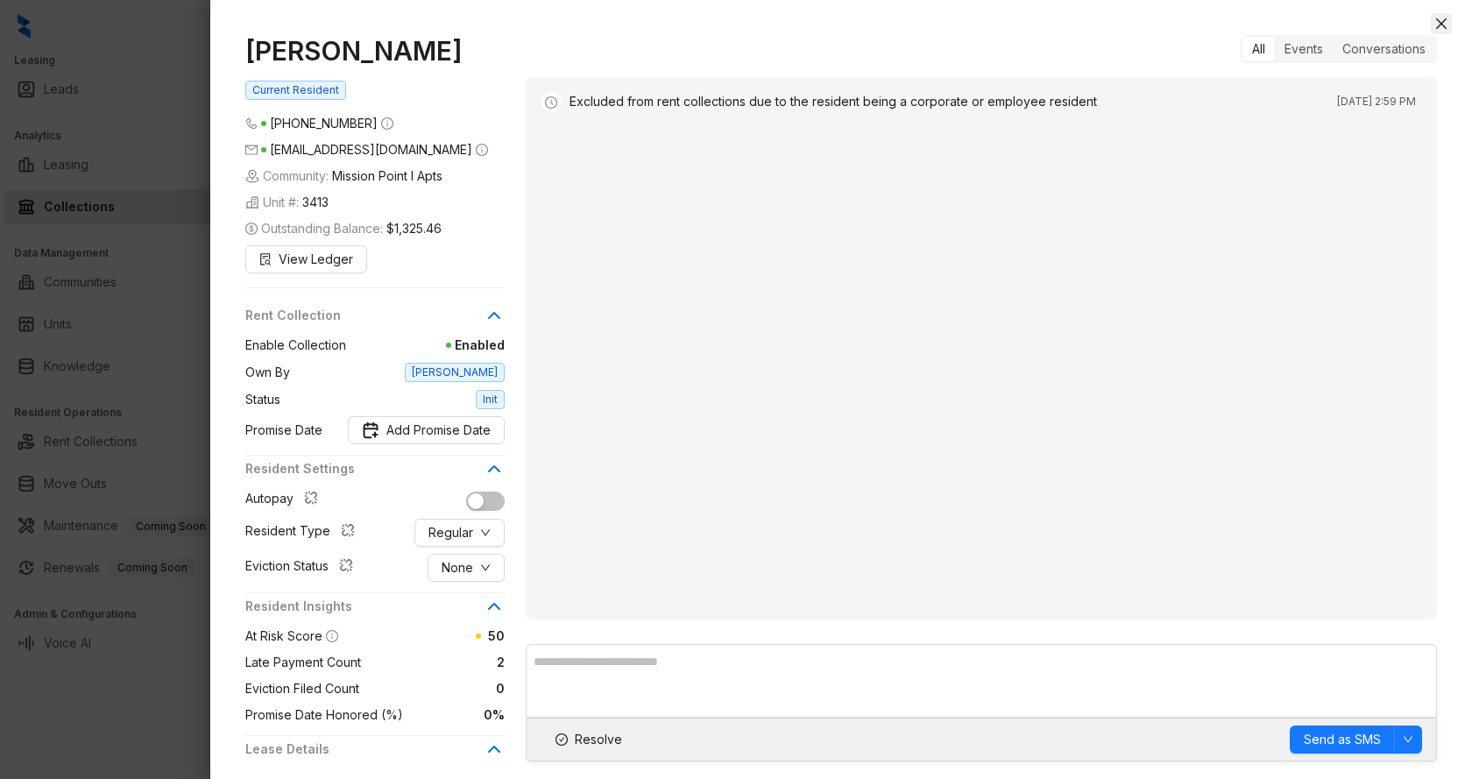
click at [1449, 24] on button "Close" at bounding box center [1441, 23] width 21 height 21
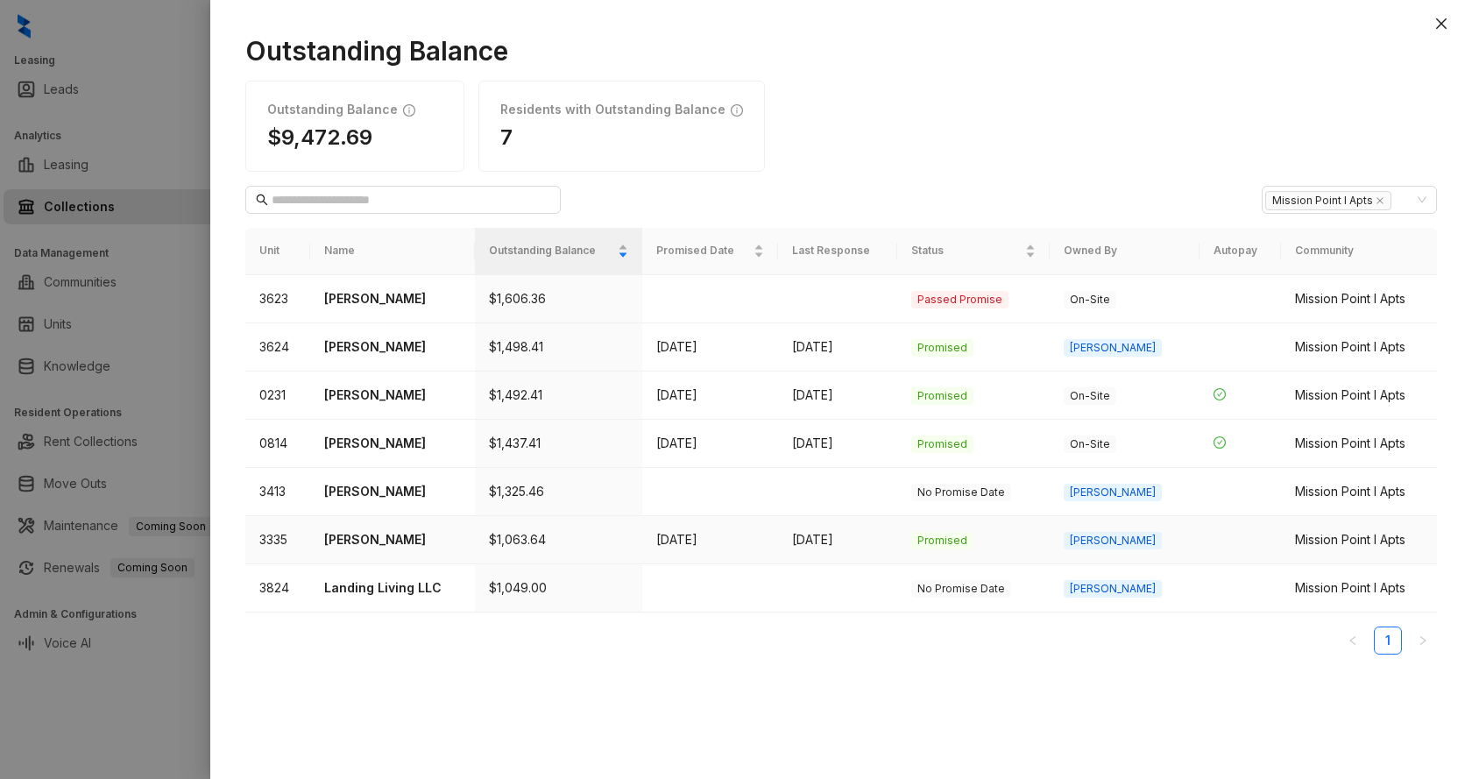
click at [391, 537] on p "[PERSON_NAME]" at bounding box center [392, 539] width 136 height 19
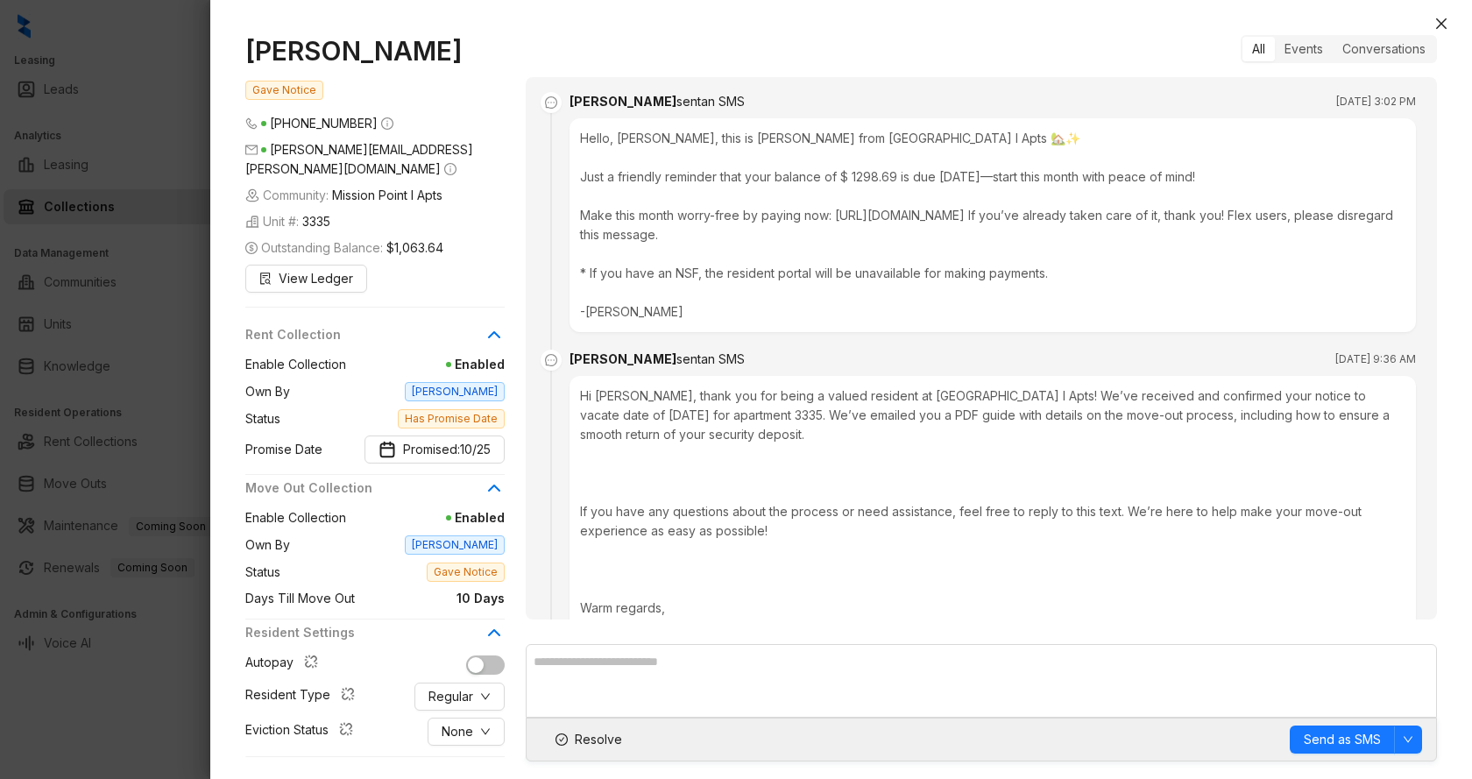
scroll to position [2020, 0]
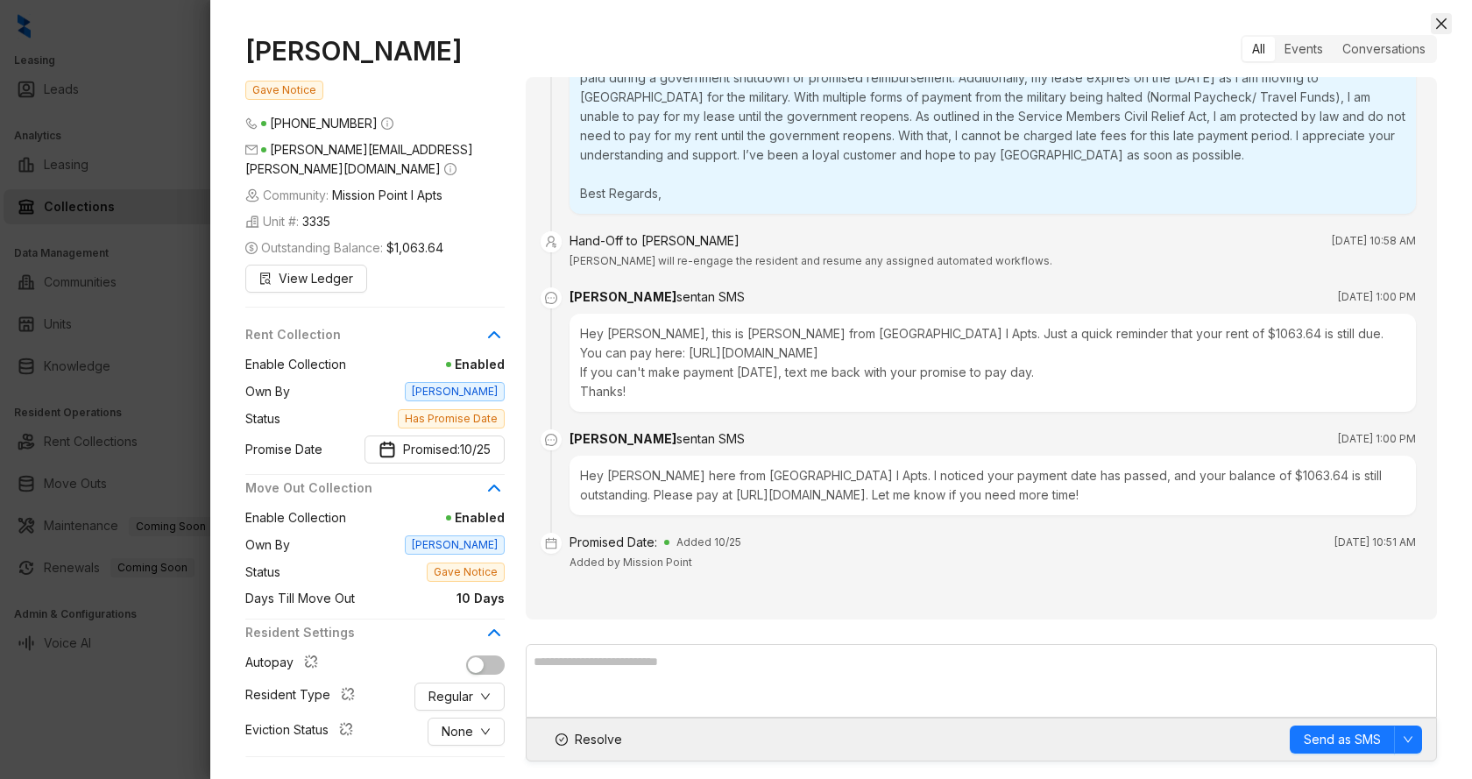
click at [1447, 19] on icon "close" at bounding box center [1441, 23] width 11 height 11
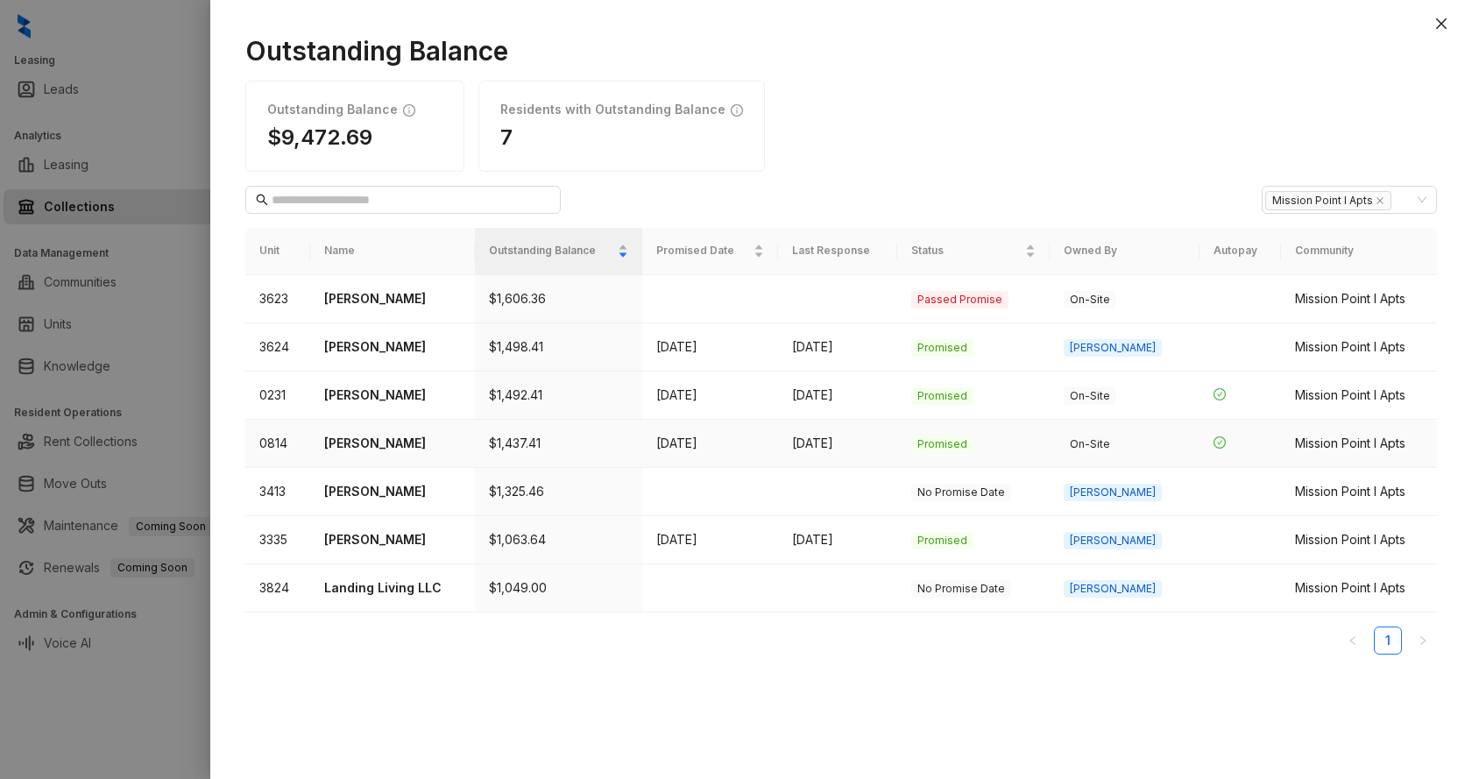
click at [379, 449] on p "[PERSON_NAME]" at bounding box center [392, 443] width 136 height 19
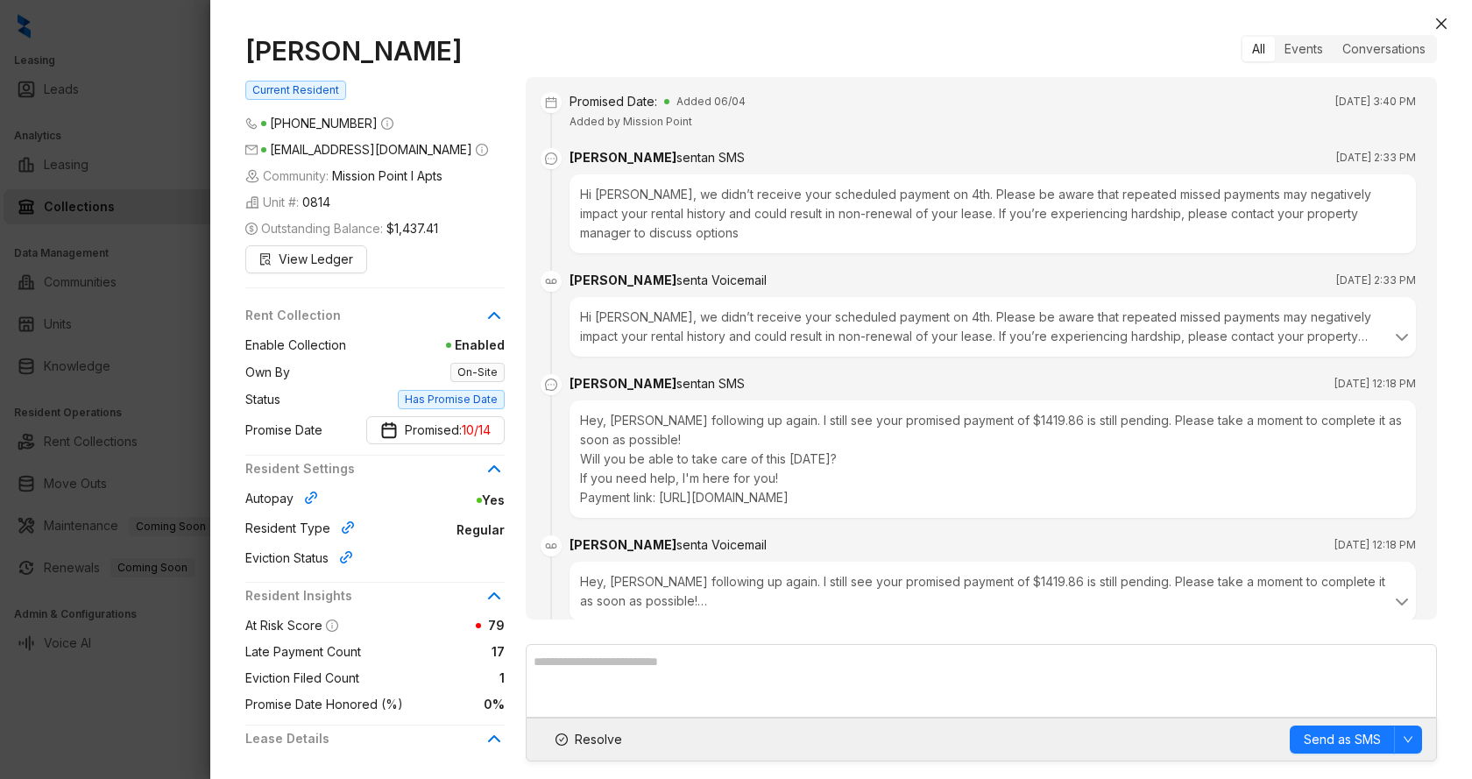
scroll to position [9442, 0]
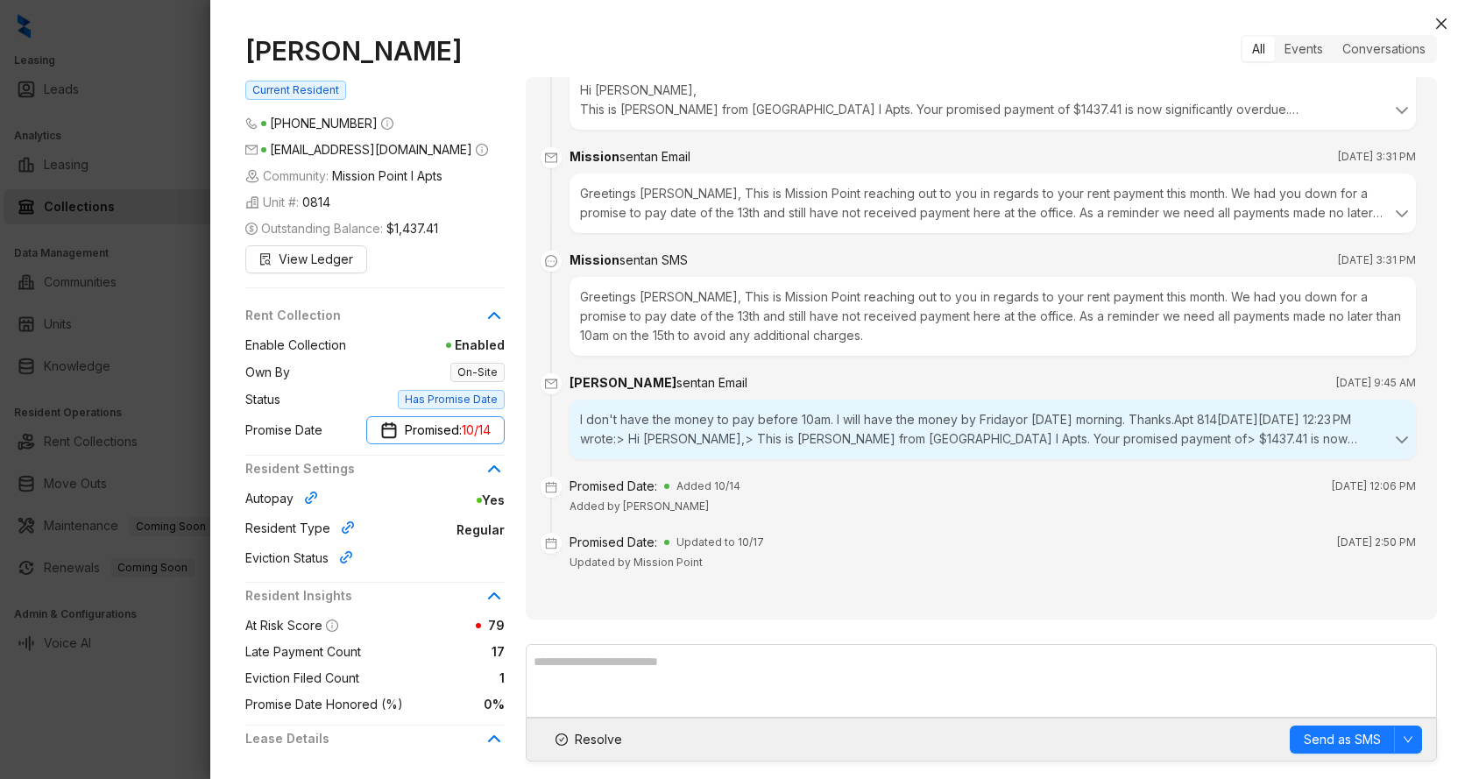
click at [414, 437] on span "Promised: 10/14" at bounding box center [448, 430] width 86 height 19
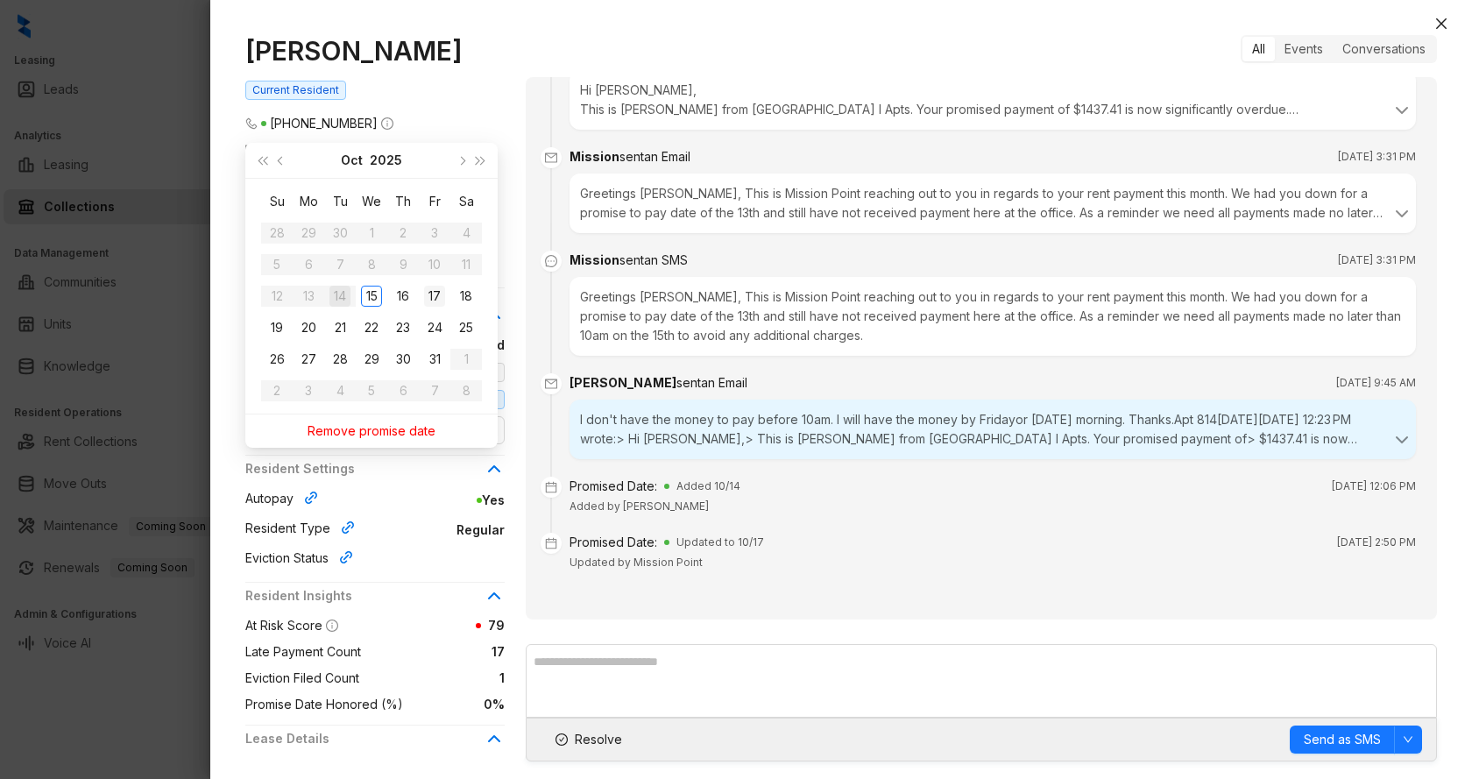
type input "**********"
click at [435, 303] on div "17" at bounding box center [434, 296] width 21 height 21
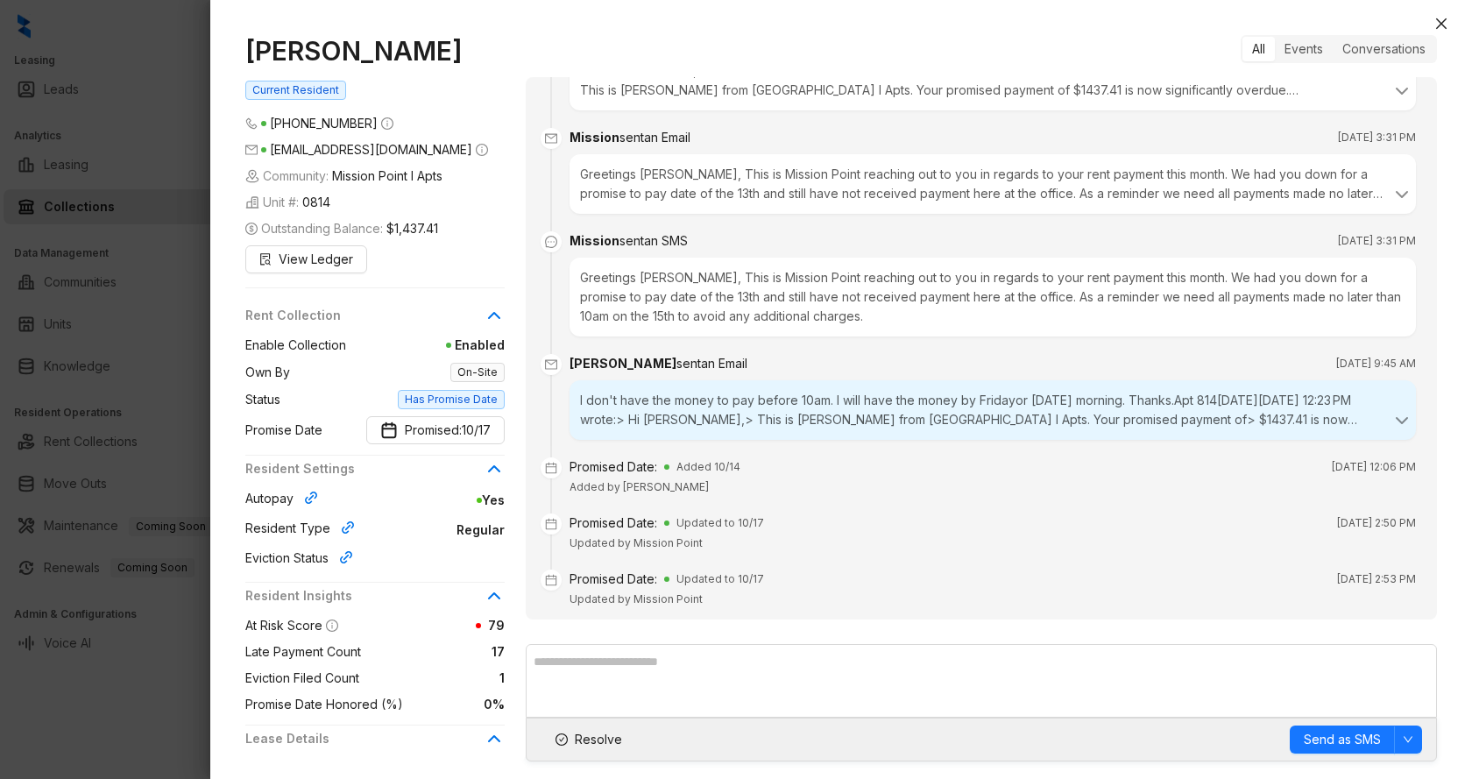
scroll to position [9499, 0]
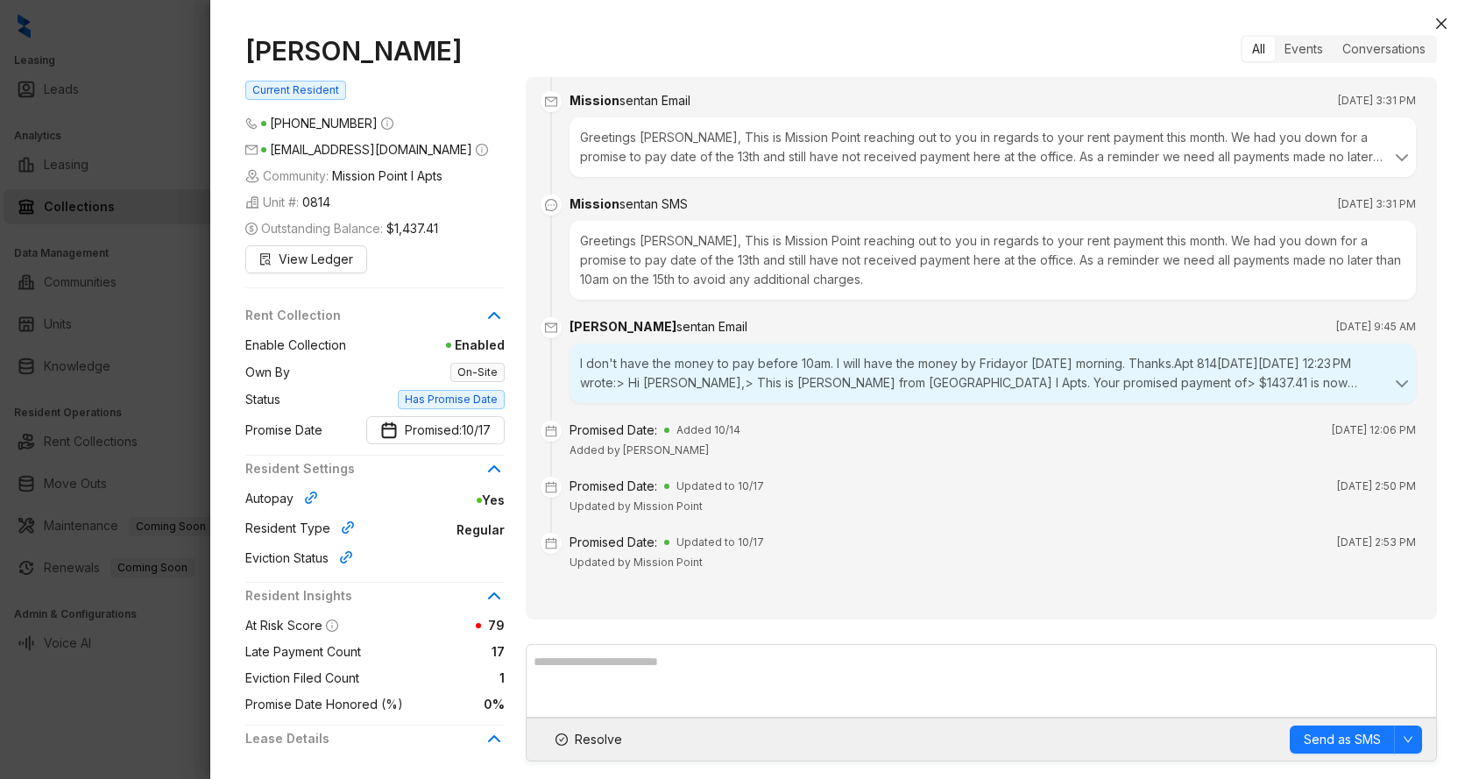
click at [107, 85] on div at bounding box center [736, 389] width 1472 height 779
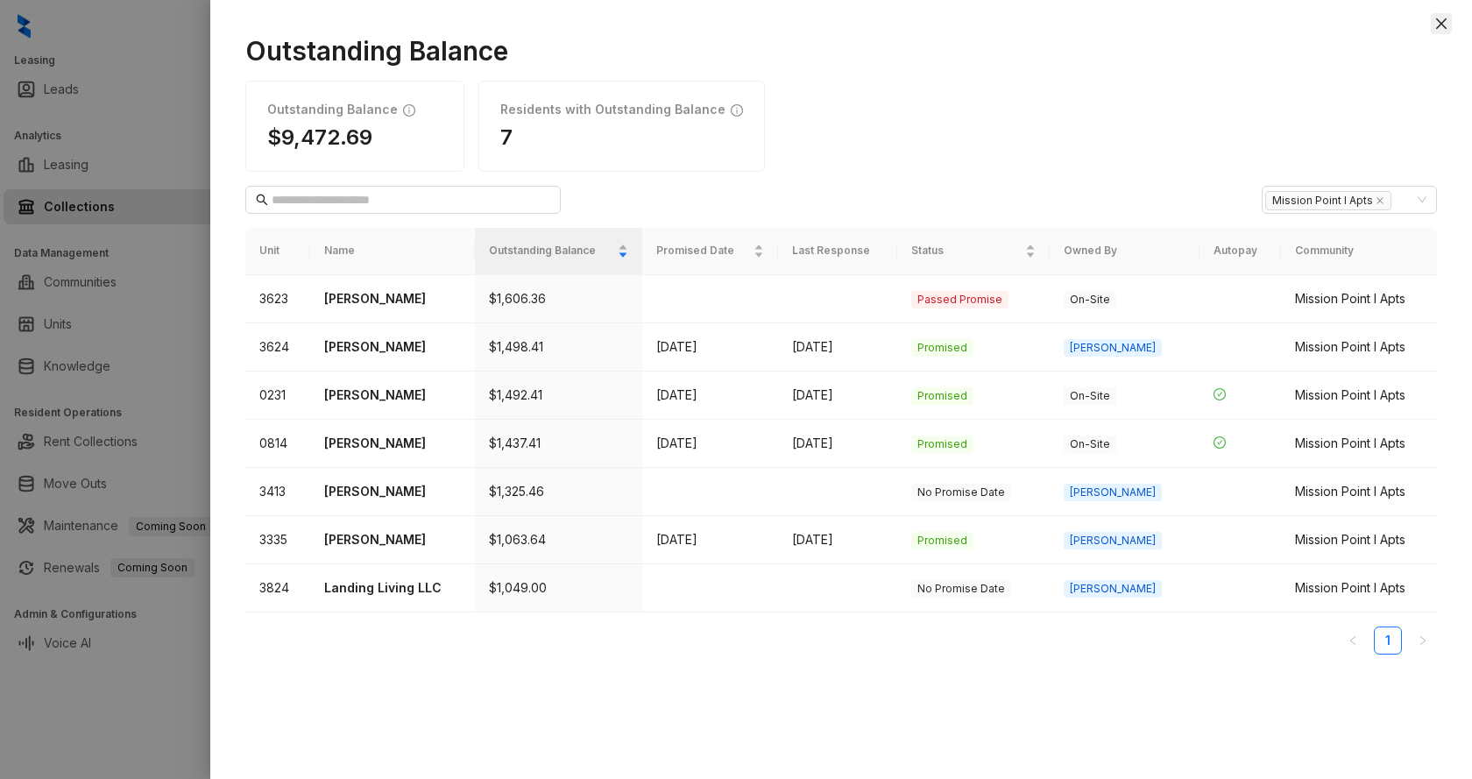
click at [1446, 30] on icon "close" at bounding box center [1442, 24] width 14 height 14
